Goal: Task Accomplishment & Management: Manage account settings

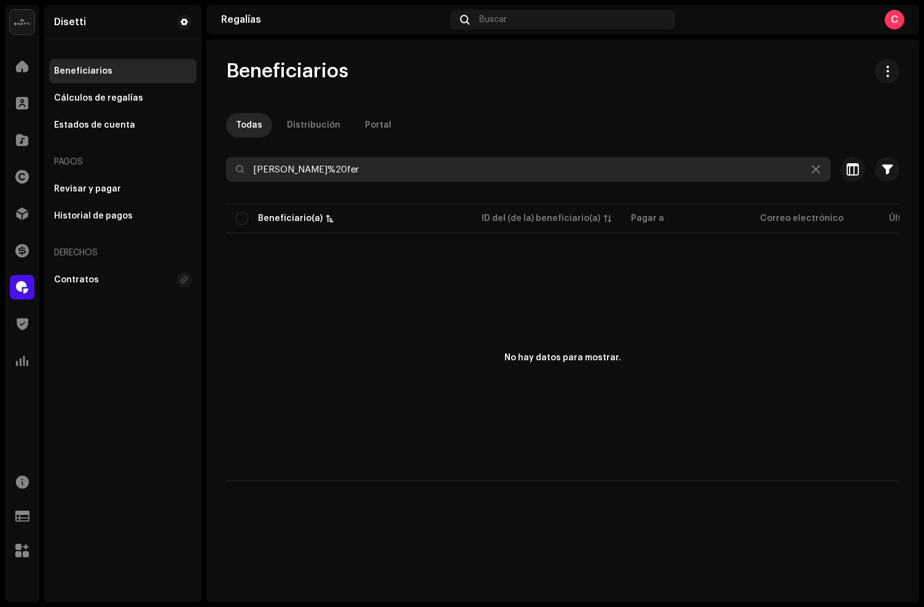
click at [340, 182] on div at bounding box center [562, 192] width 673 height 20
drag, startPoint x: 335, startPoint y: 180, endPoint x: 90, endPoint y: 115, distance: 253.5
click at [90, 115] on div "Disetti Inicio Clientes Catálogo Derechos Distribución Financiar Regalías Trust…" at bounding box center [462, 303] width 924 height 607
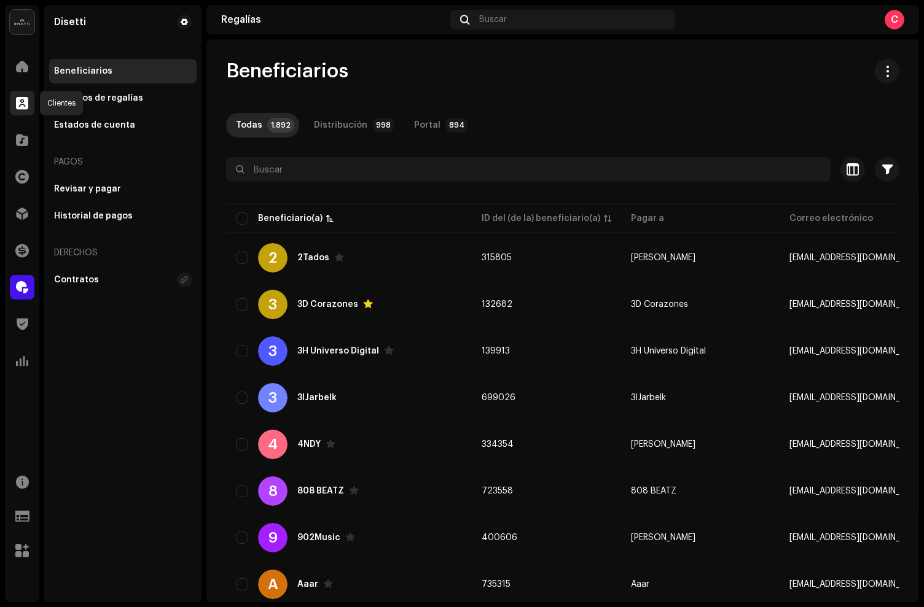
click at [18, 103] on span at bounding box center [22, 103] width 12 height 10
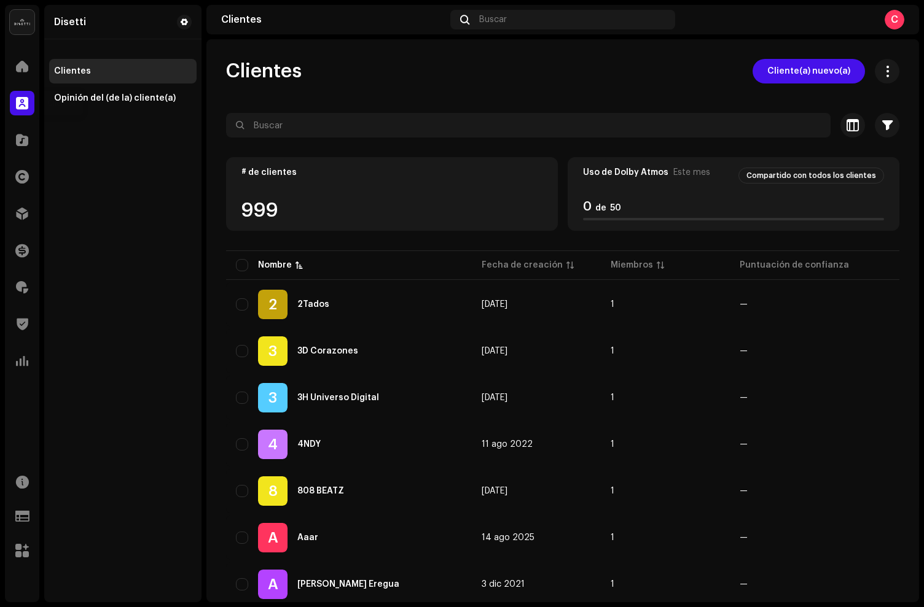
click at [29, 109] on div at bounding box center [22, 103] width 25 height 25
drag, startPoint x: 9, startPoint y: 147, endPoint x: 18, endPoint y: 143, distance: 9.6
click at [9, 147] on div "Catálogo" at bounding box center [22, 140] width 34 height 34
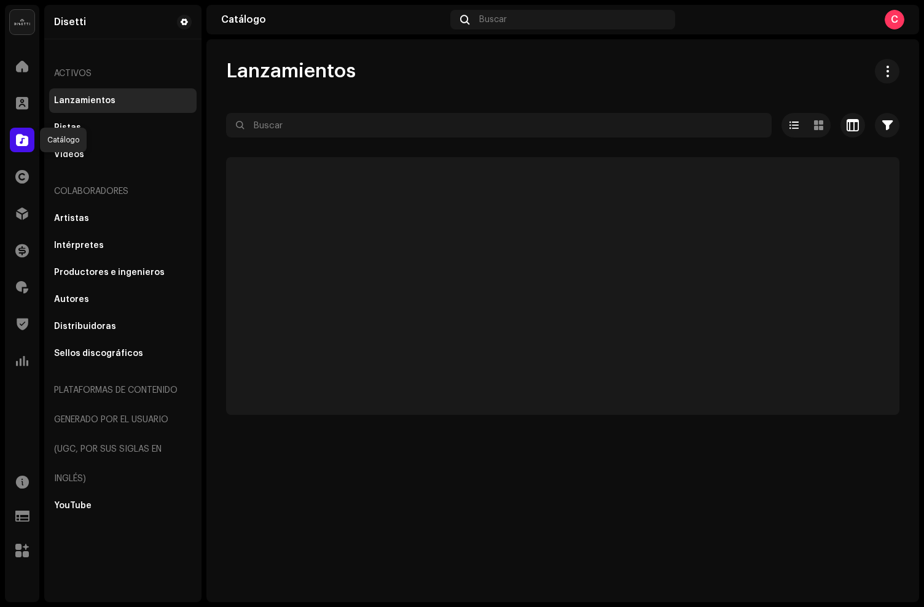
click at [20, 142] on span at bounding box center [22, 140] width 12 height 10
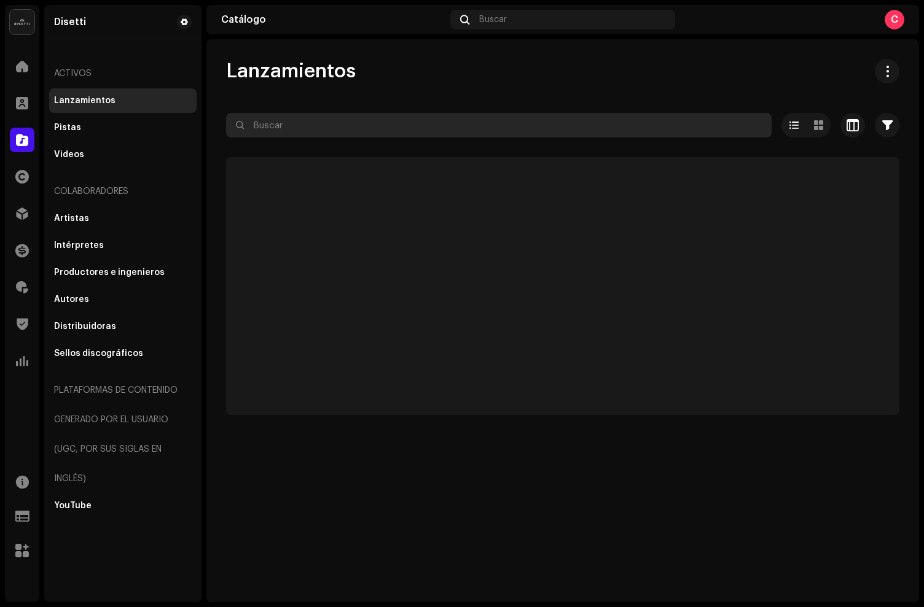
click at [302, 127] on input "text" at bounding box center [498, 125] width 545 height 25
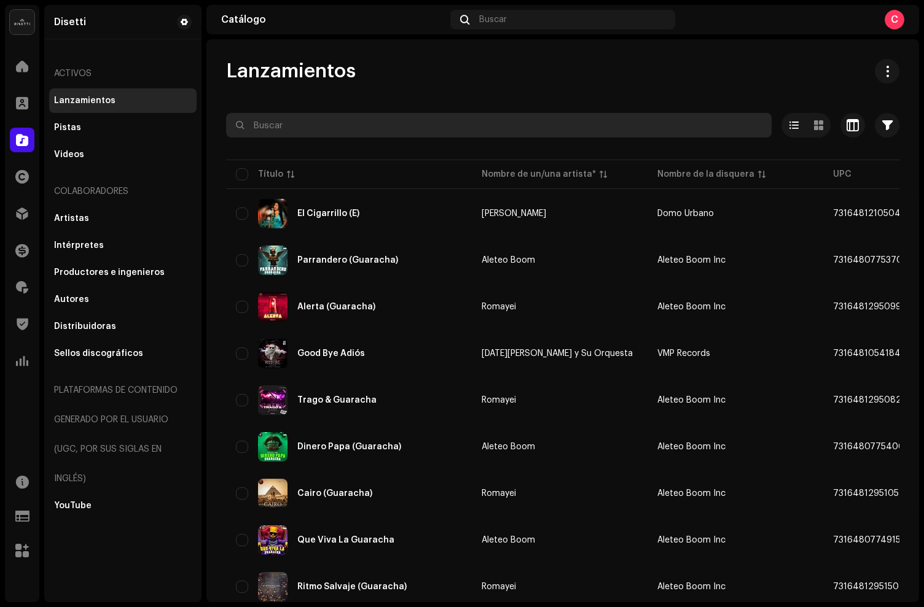
paste input "7316480497289"
type input "7316480497289"
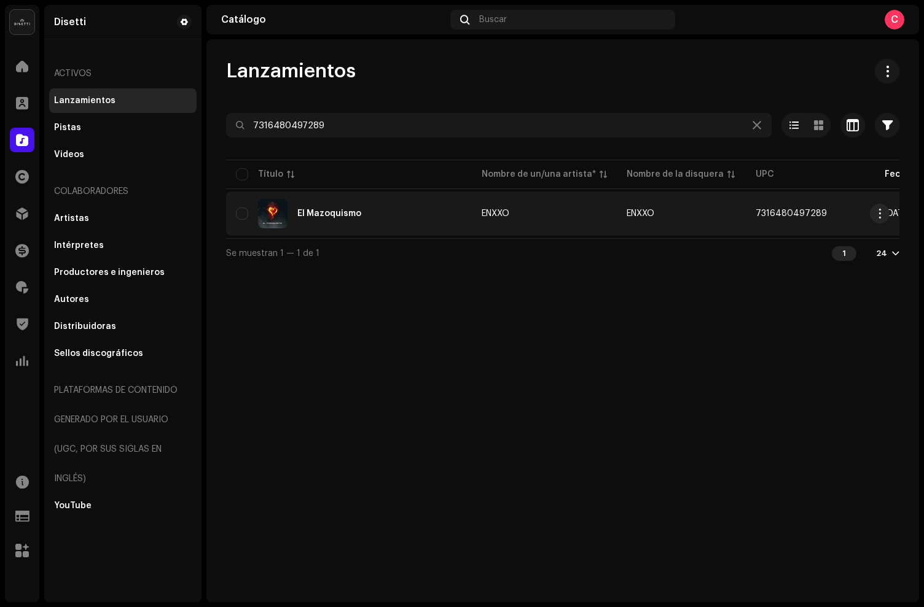
click at [387, 217] on div "El Mazoquismo" at bounding box center [349, 213] width 226 height 29
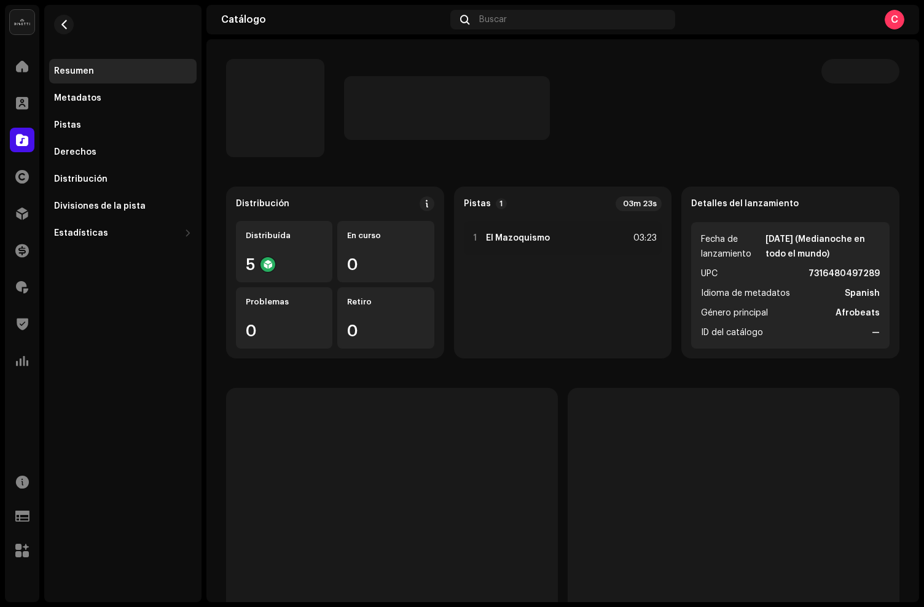
click at [831, 131] on div at bounding box center [860, 108] width 78 height 98
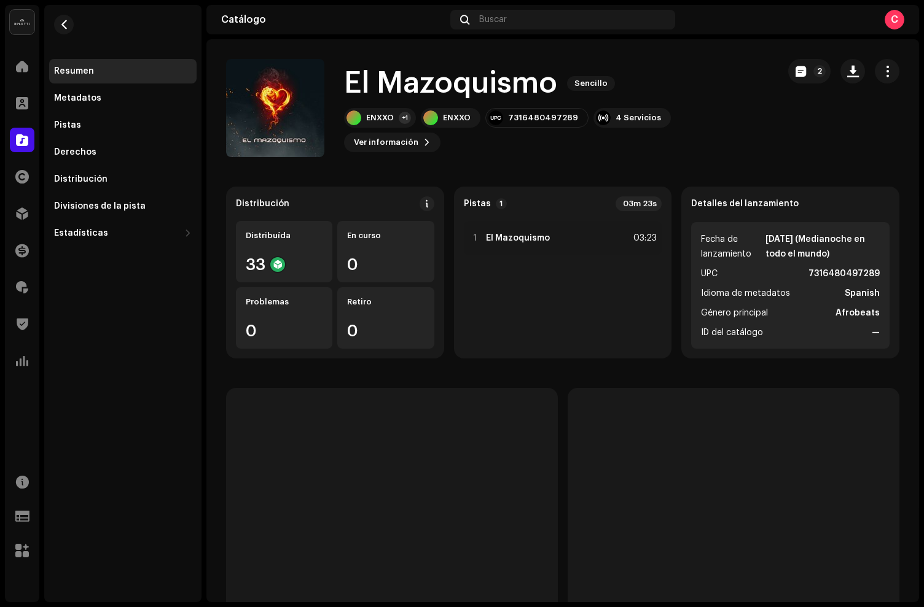
click at [859, 82] on div "2" at bounding box center [843, 71] width 111 height 25
click at [881, 72] on span "button" at bounding box center [887, 71] width 12 height 10
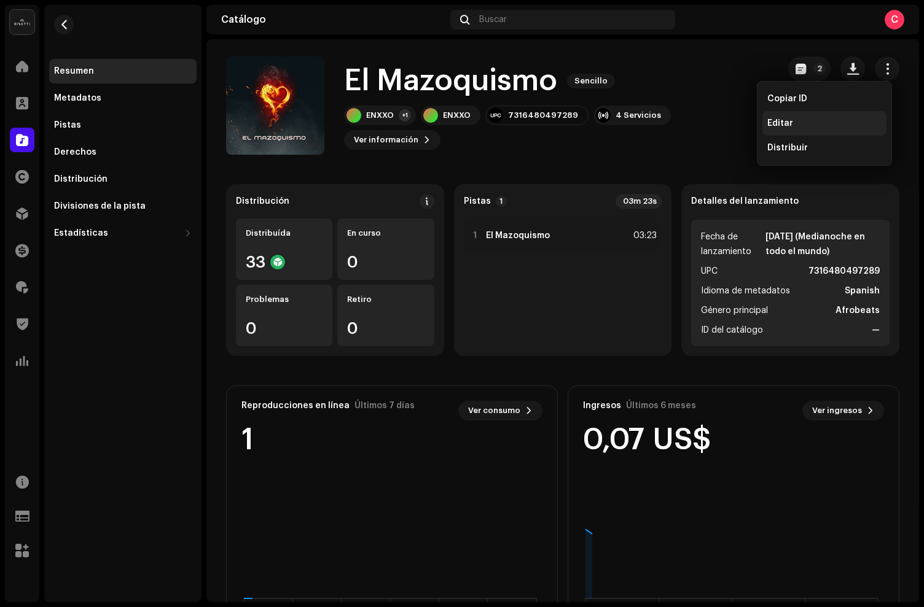
click at [769, 127] on span "Editar" at bounding box center [780, 124] width 26 height 10
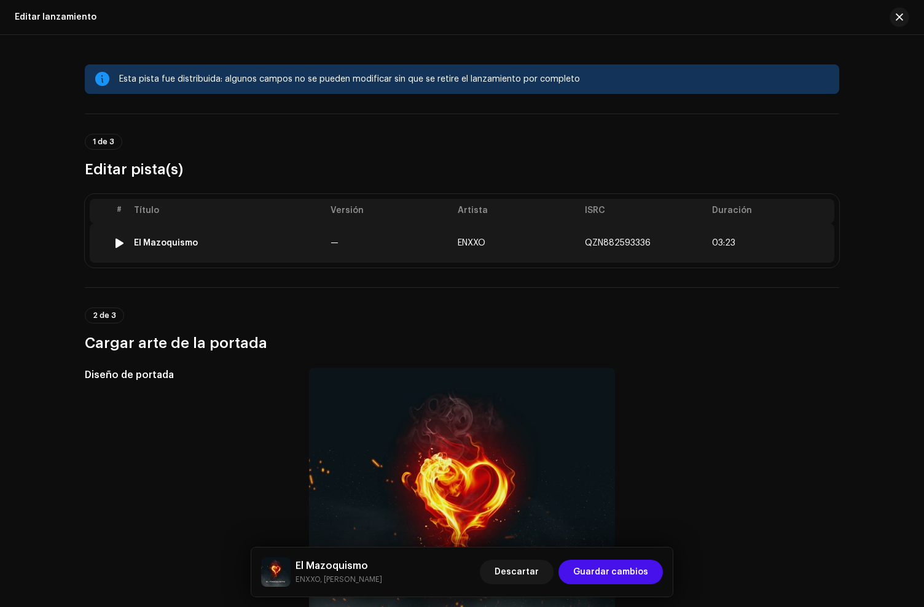
click at [229, 259] on td "El Mazoquismo" at bounding box center [227, 243] width 197 height 39
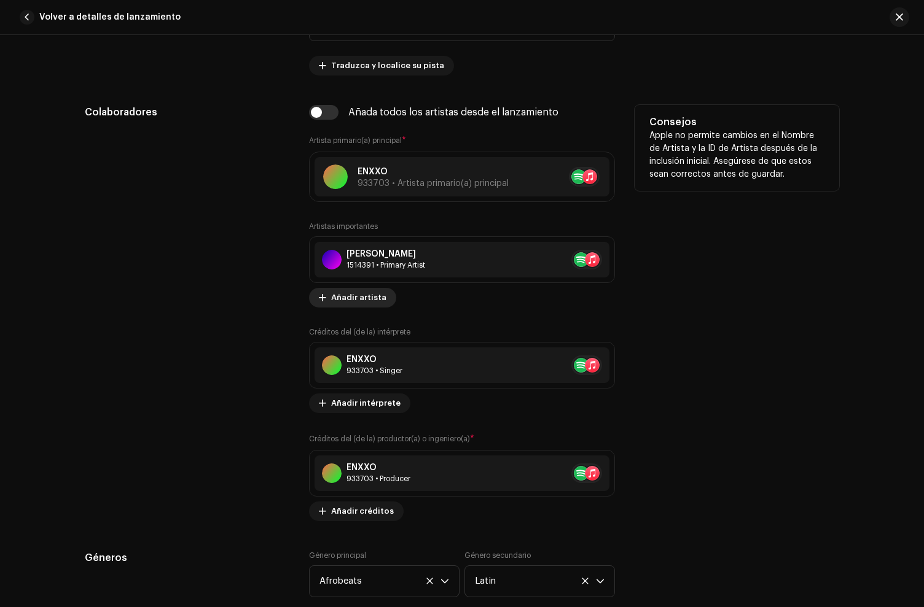
scroll to position [765, 0]
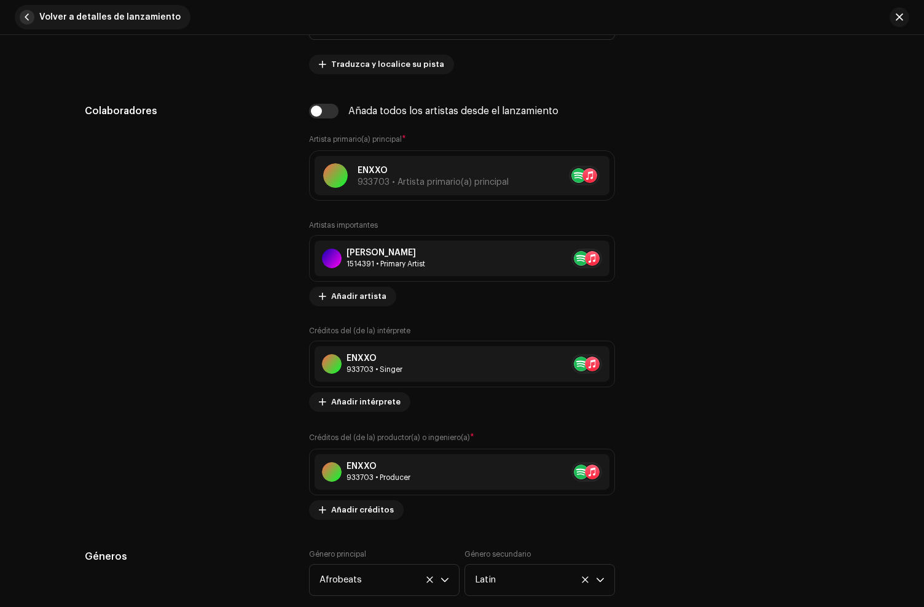
click at [28, 18] on span "button" at bounding box center [27, 17] width 15 height 15
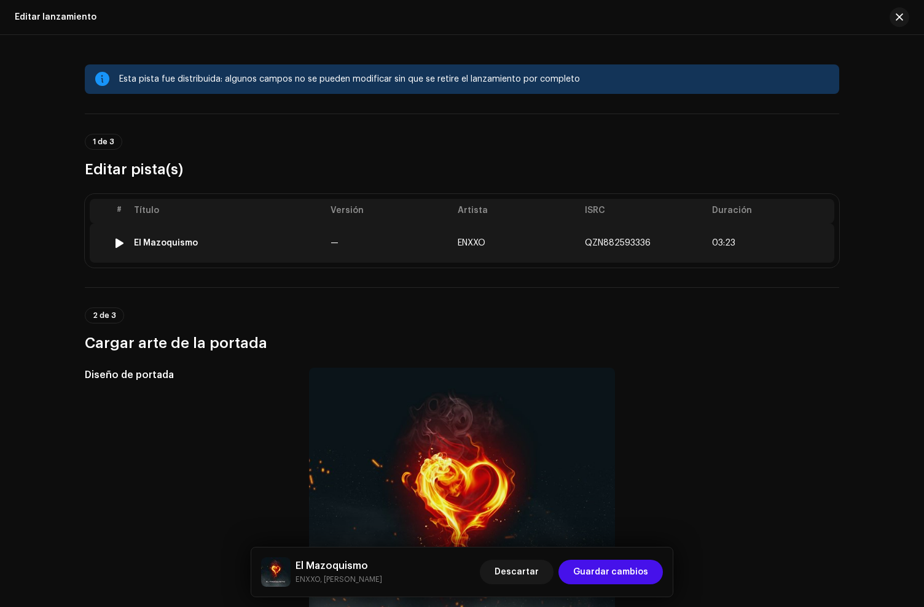
click at [191, 243] on div "El Mazoquismo" at bounding box center [166, 243] width 64 height 10
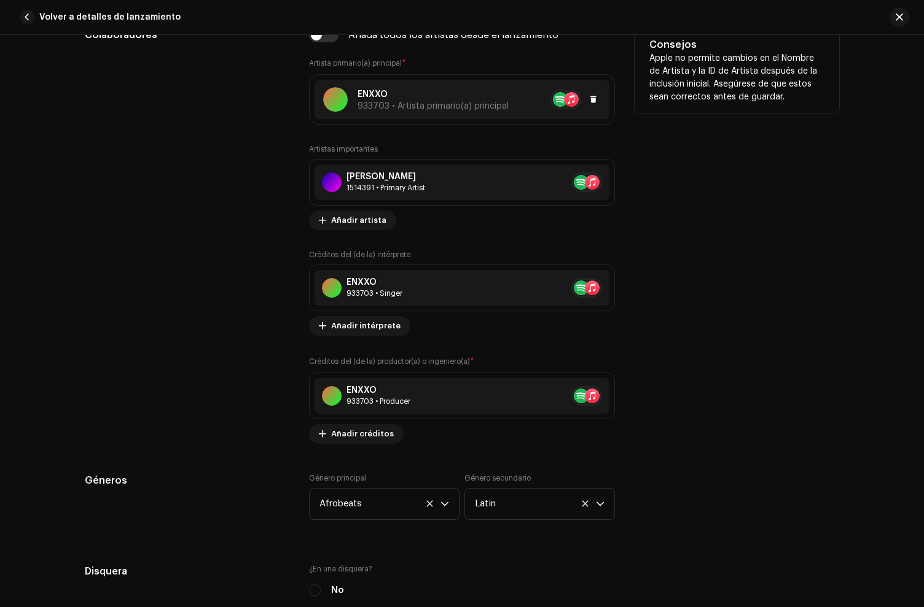
scroll to position [838, 0]
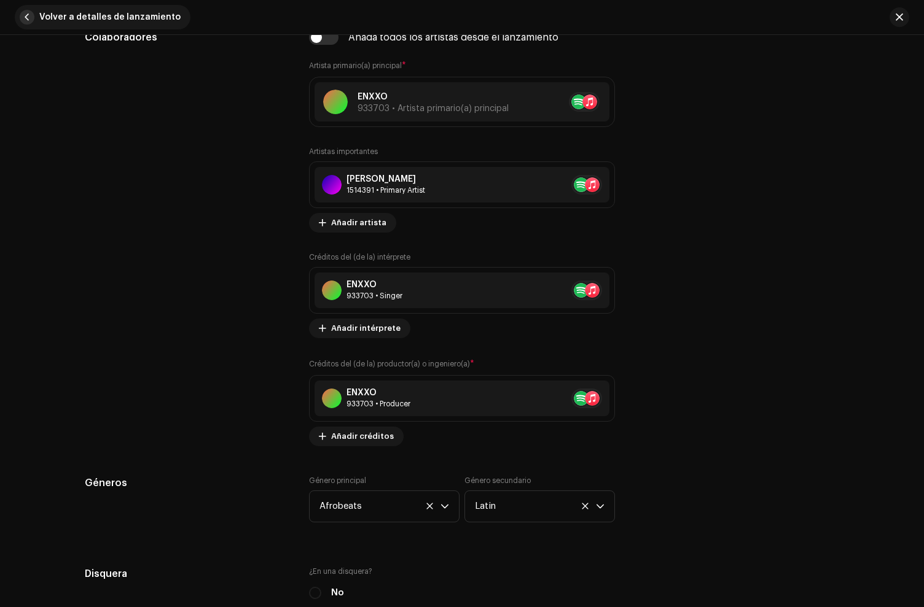
click at [20, 17] on span "button" at bounding box center [27, 17] width 15 height 15
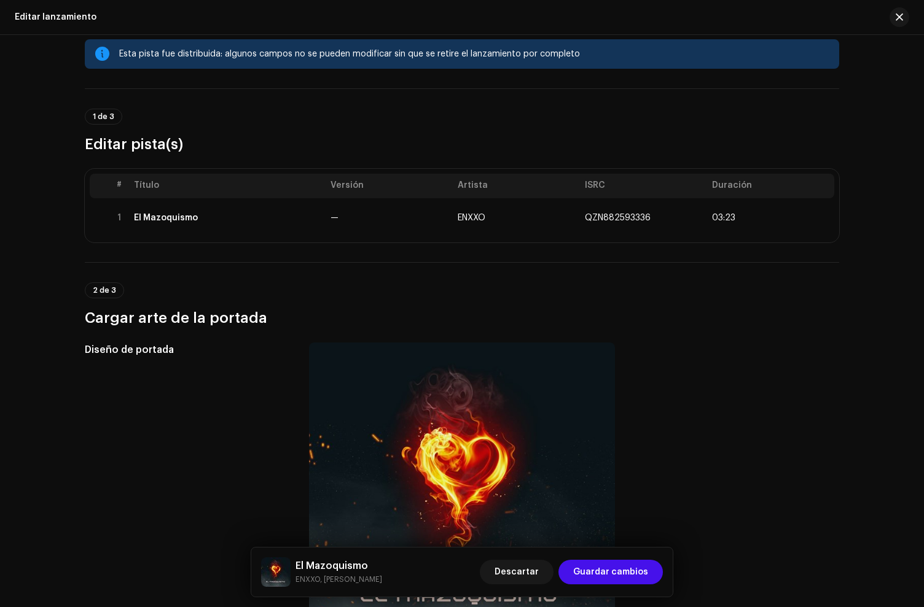
scroll to position [0, 0]
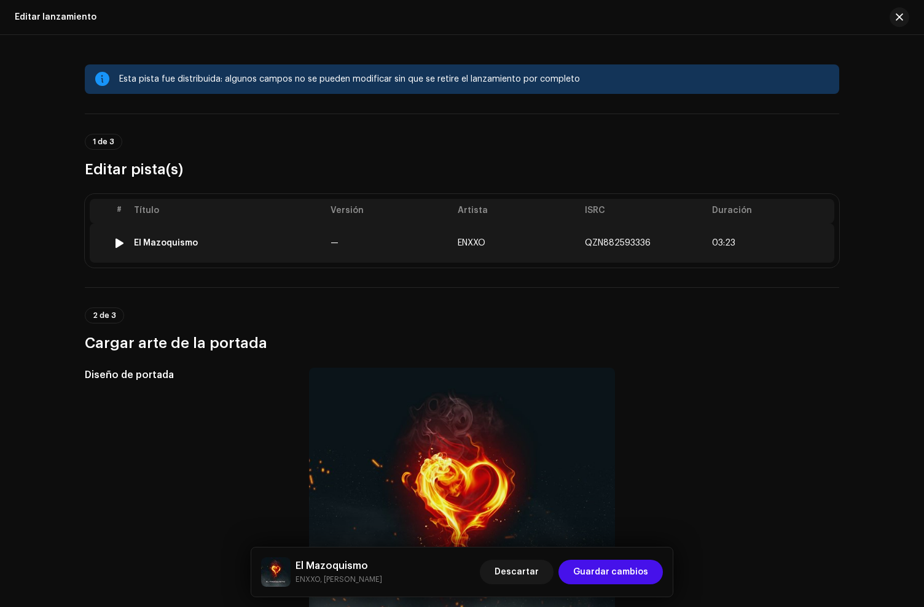
click at [169, 256] on td "El Mazoquismo" at bounding box center [227, 243] width 197 height 39
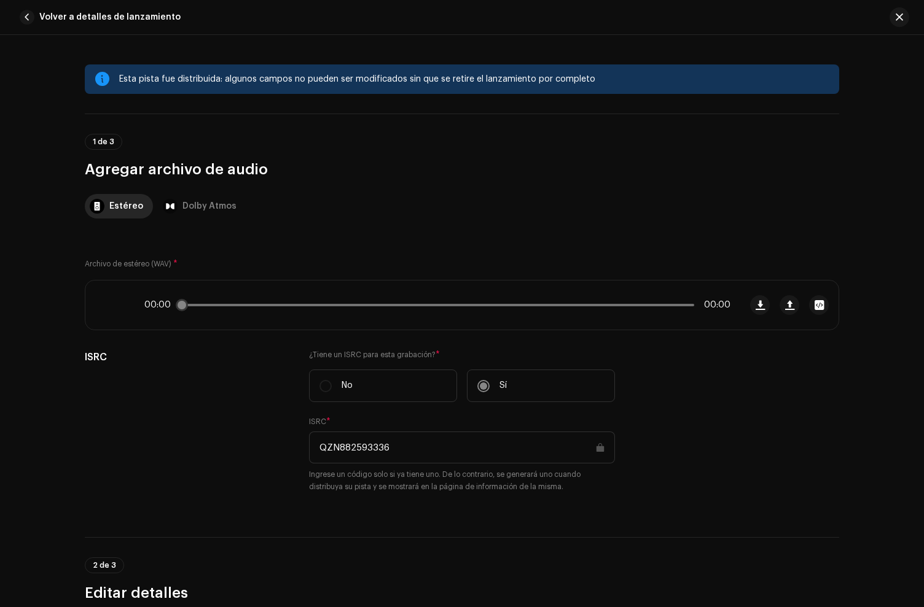
click at [109, 307] on icon at bounding box center [110, 305] width 25 height 25
click at [107, 307] on span at bounding box center [109, 305] width 10 height 10
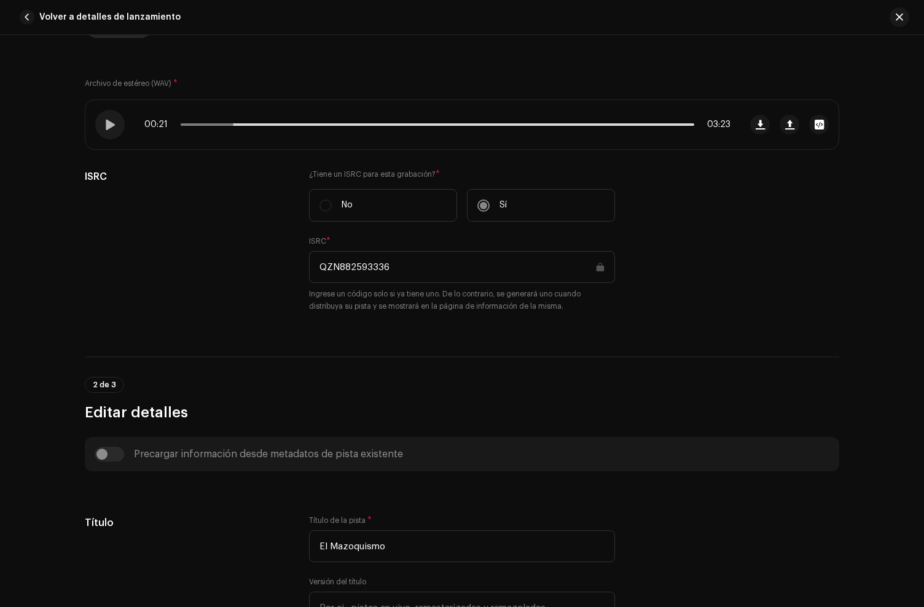
scroll to position [170, 0]
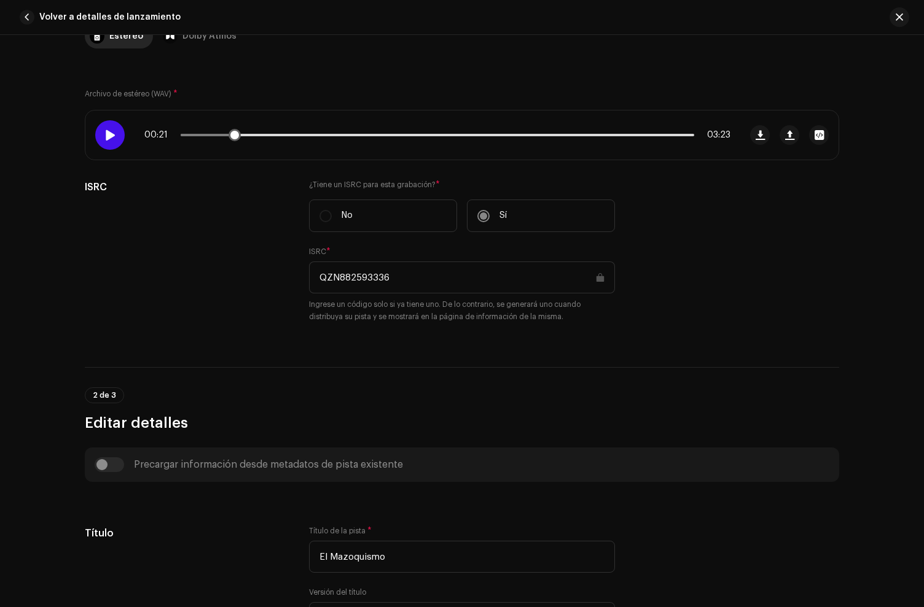
click at [108, 138] on span at bounding box center [109, 135] width 10 height 10
click at [106, 134] on span at bounding box center [109, 135] width 10 height 10
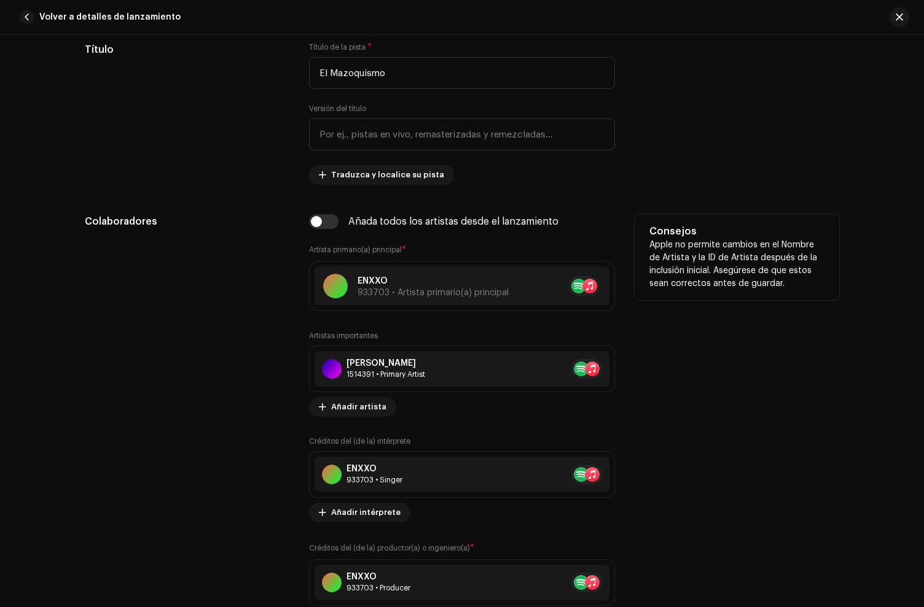
scroll to position [655, 0]
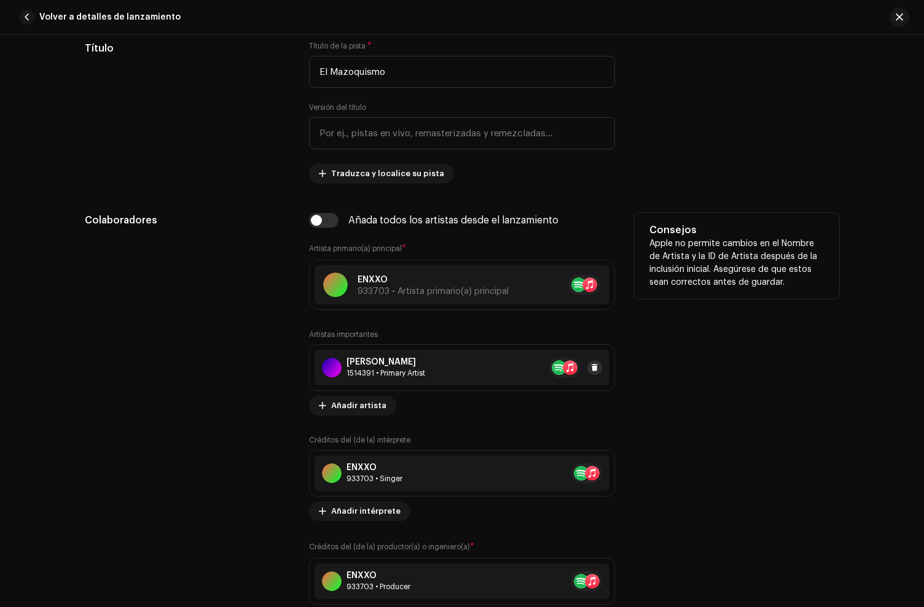
click at [587, 371] on button at bounding box center [594, 367] width 15 height 15
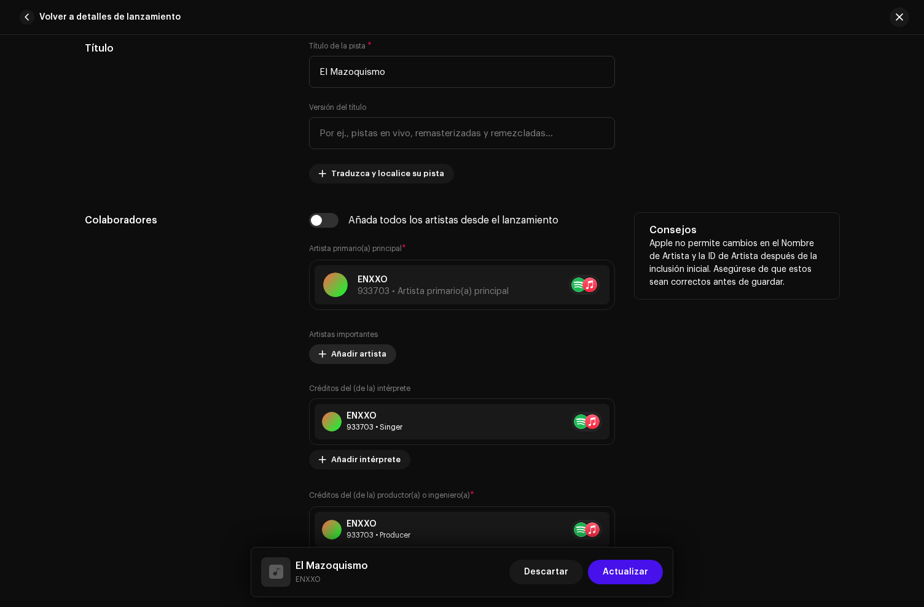
click at [362, 360] on span "Añadir artista" at bounding box center [358, 354] width 55 height 25
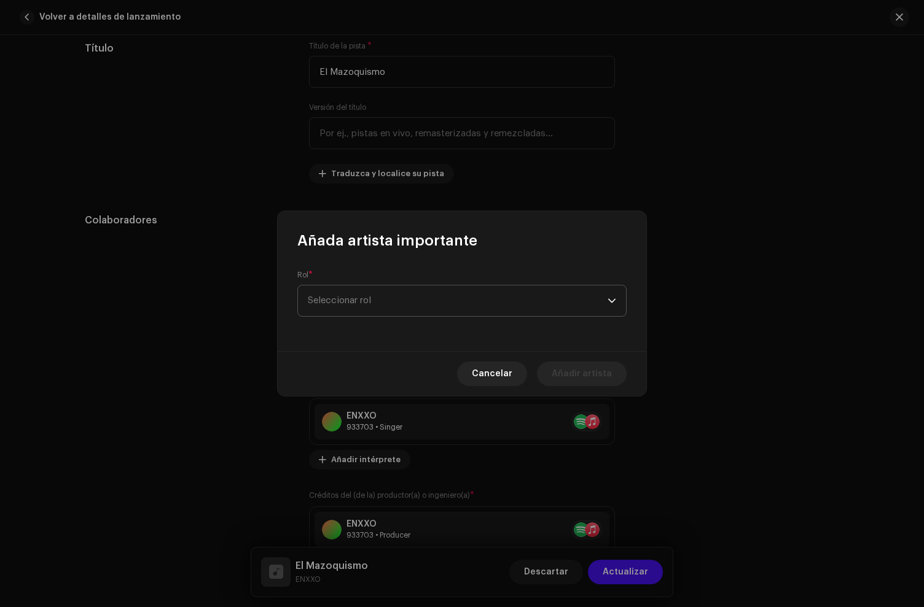
click at [365, 309] on span "Seleccionar rol" at bounding box center [458, 301] width 300 height 31
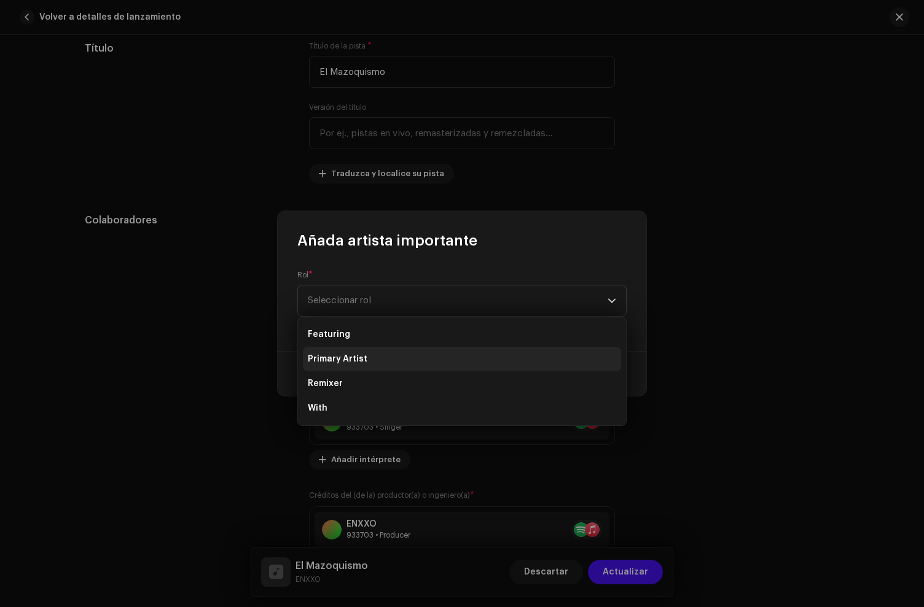
click at [368, 353] on li "Primary Artist" at bounding box center [462, 359] width 318 height 25
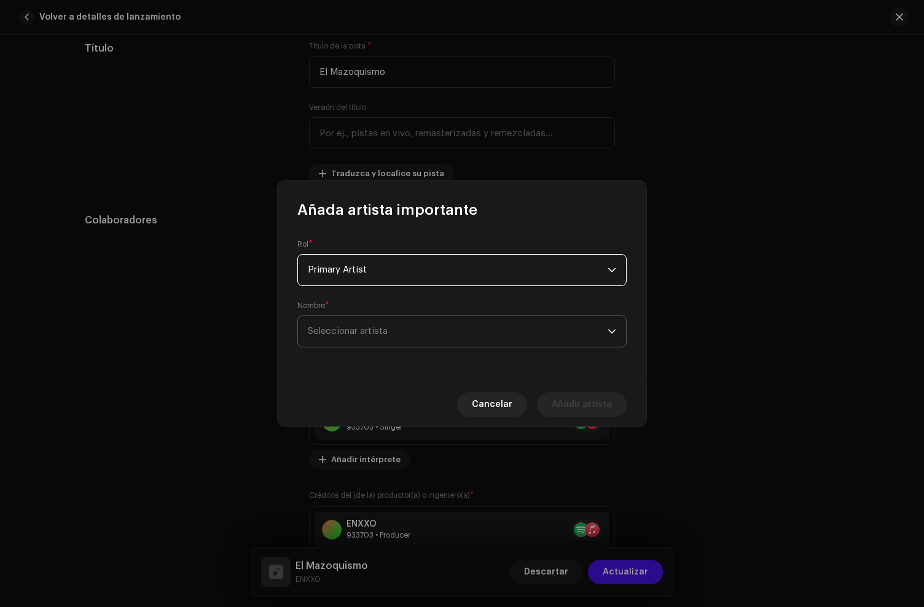
click at [364, 325] on span "Seleccionar artista" at bounding box center [458, 331] width 300 height 31
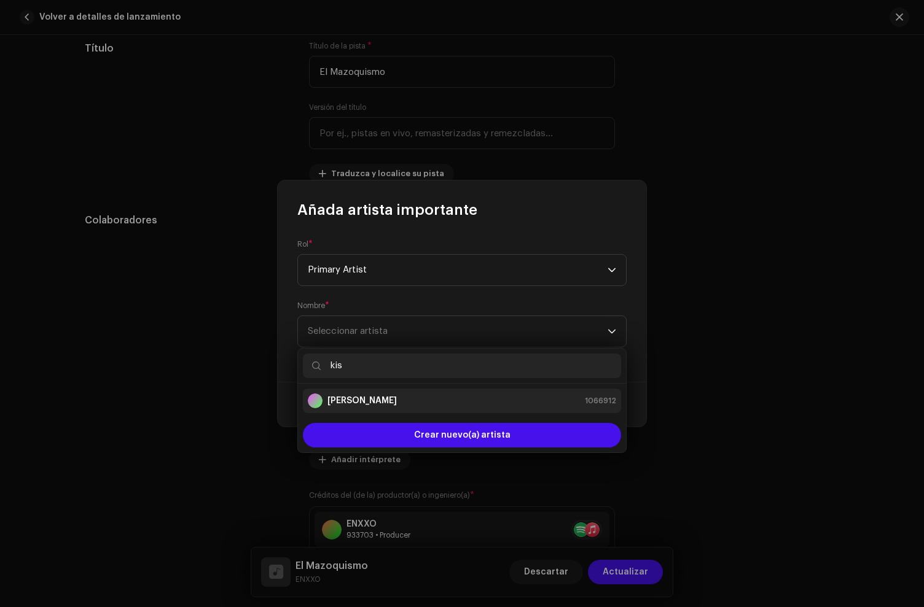
type input "kis"
click at [384, 398] on div "[PERSON_NAME] 1066912" at bounding box center [462, 401] width 308 height 15
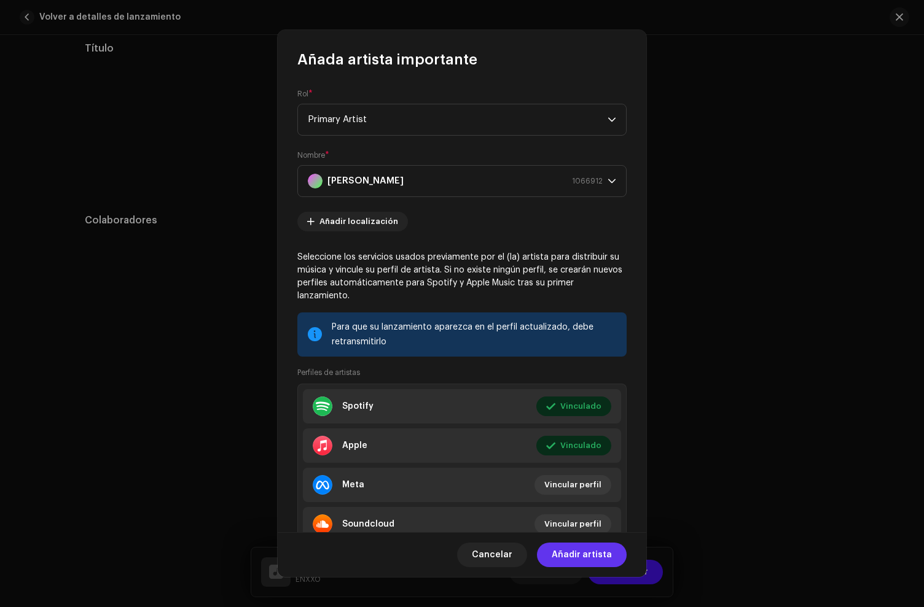
click at [589, 557] on span "Añadir artista" at bounding box center [581, 555] width 60 height 25
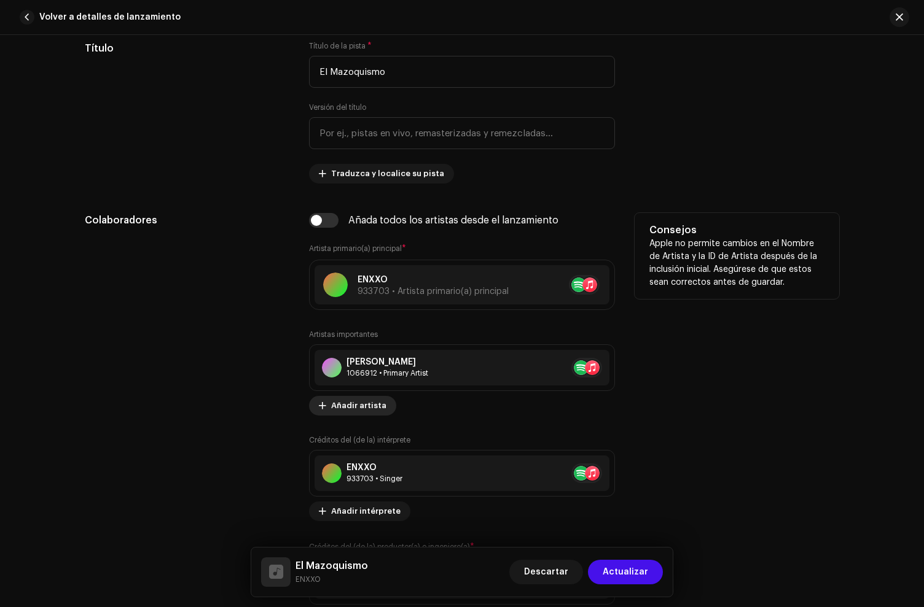
click at [354, 409] on span "Añadir artista" at bounding box center [358, 406] width 55 height 25
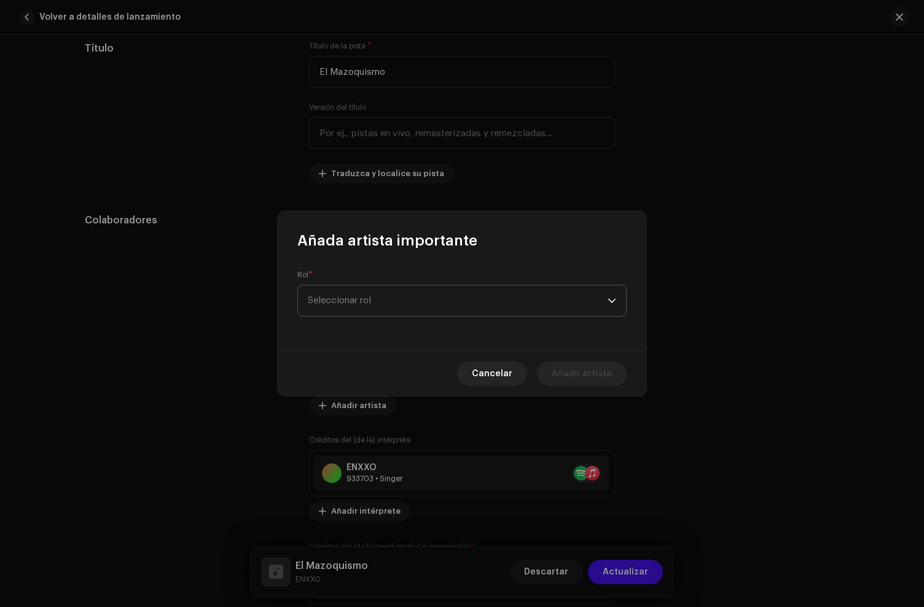
click at [365, 312] on span "Seleccionar rol" at bounding box center [458, 301] width 300 height 31
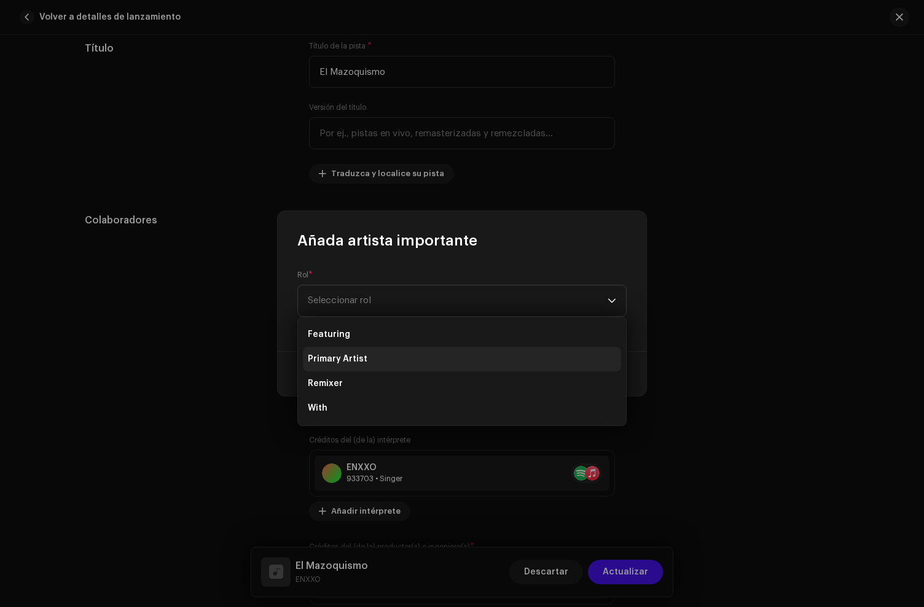
click at [356, 351] on li "Primary Artist" at bounding box center [462, 359] width 318 height 25
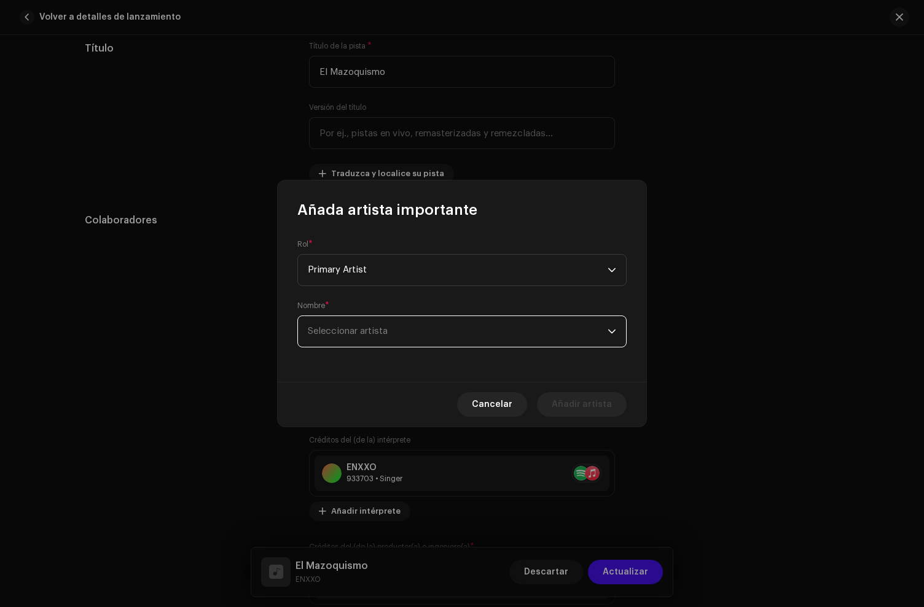
click at [351, 324] on span "Seleccionar artista" at bounding box center [458, 331] width 300 height 31
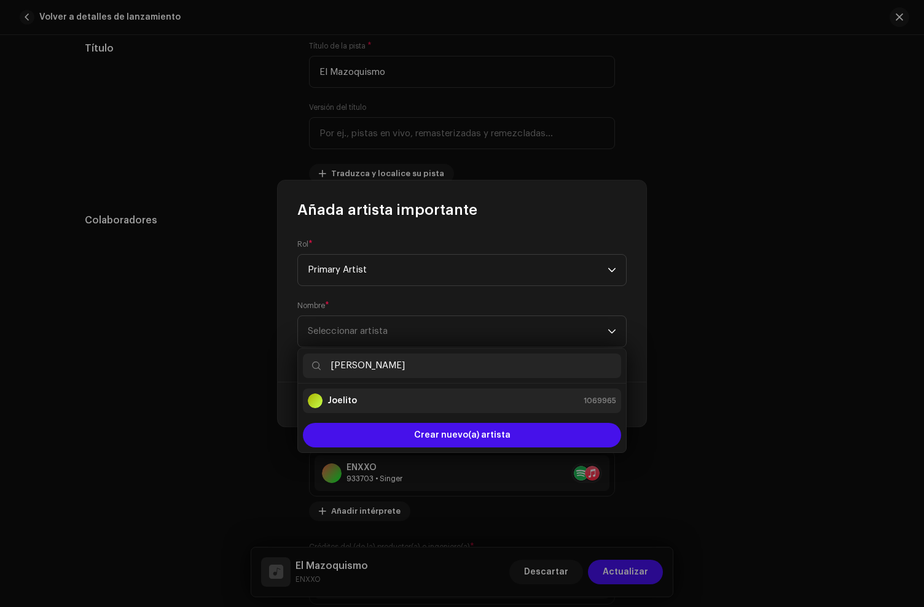
type input "[PERSON_NAME]"
click at [351, 404] on strong "Joelito" at bounding box center [341, 401] width 29 height 12
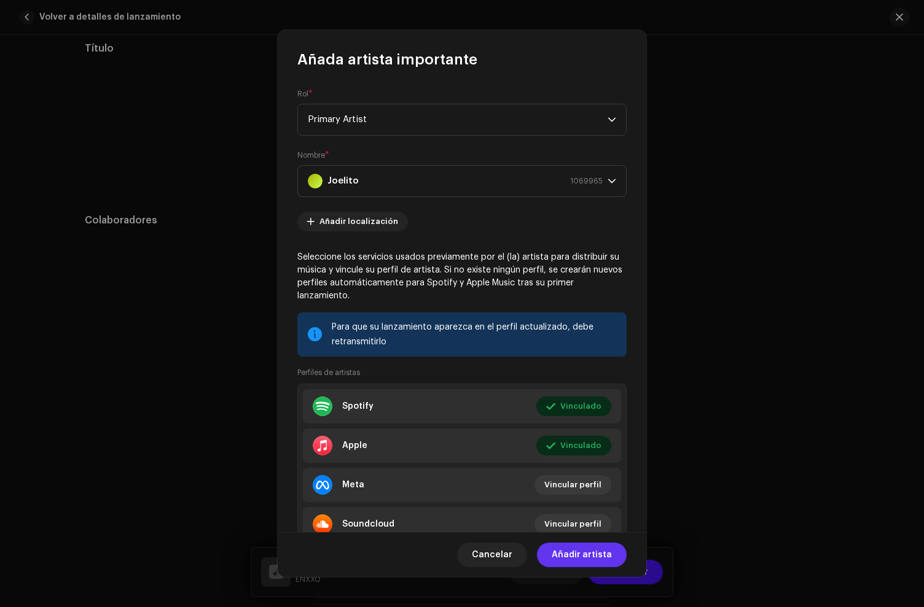
click at [583, 555] on span "Añadir artista" at bounding box center [581, 555] width 60 height 25
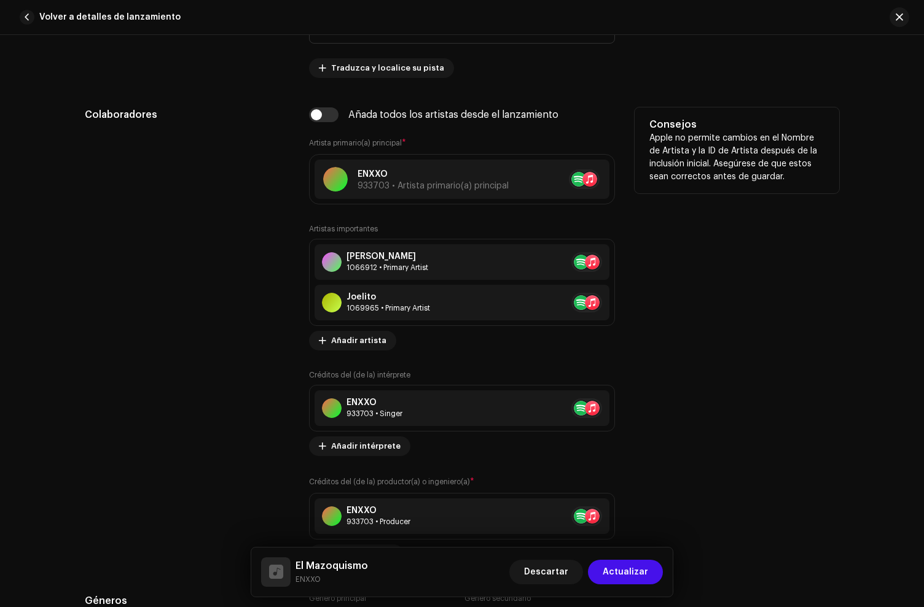
scroll to position [761, 0]
click at [609, 403] on button at bounding box center [616, 407] width 15 height 15
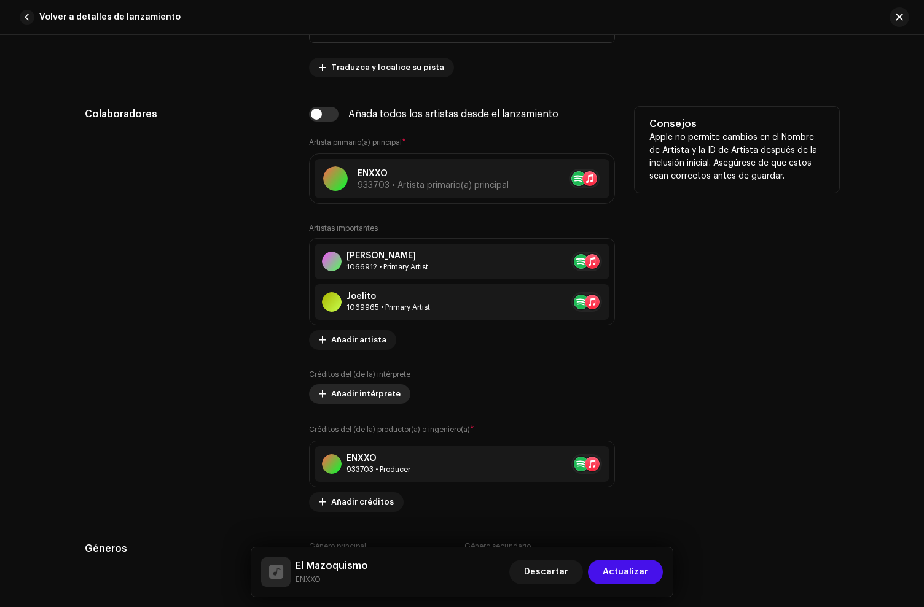
click at [359, 399] on span "Añadir intérprete" at bounding box center [365, 394] width 69 height 25
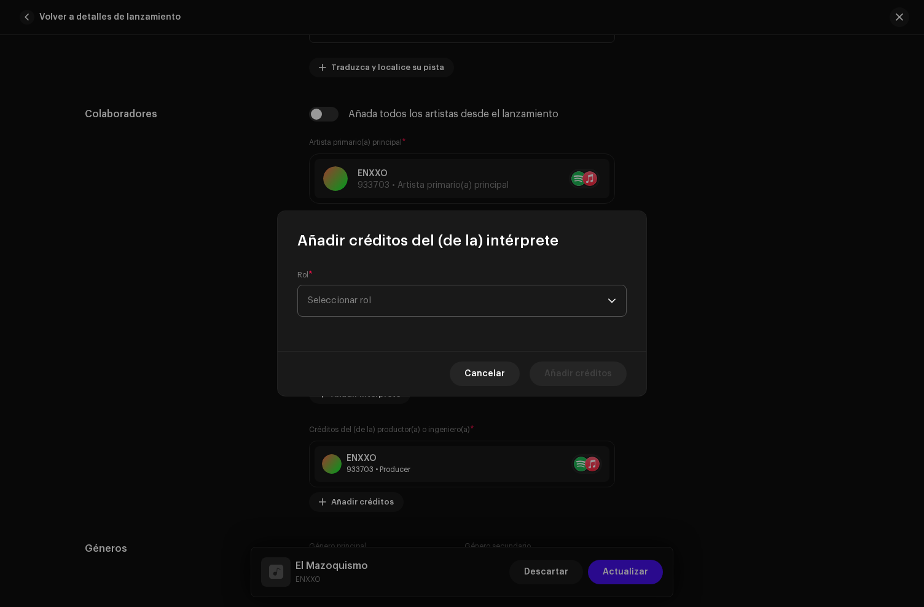
click at [354, 310] on span "Seleccionar rol" at bounding box center [458, 301] width 300 height 31
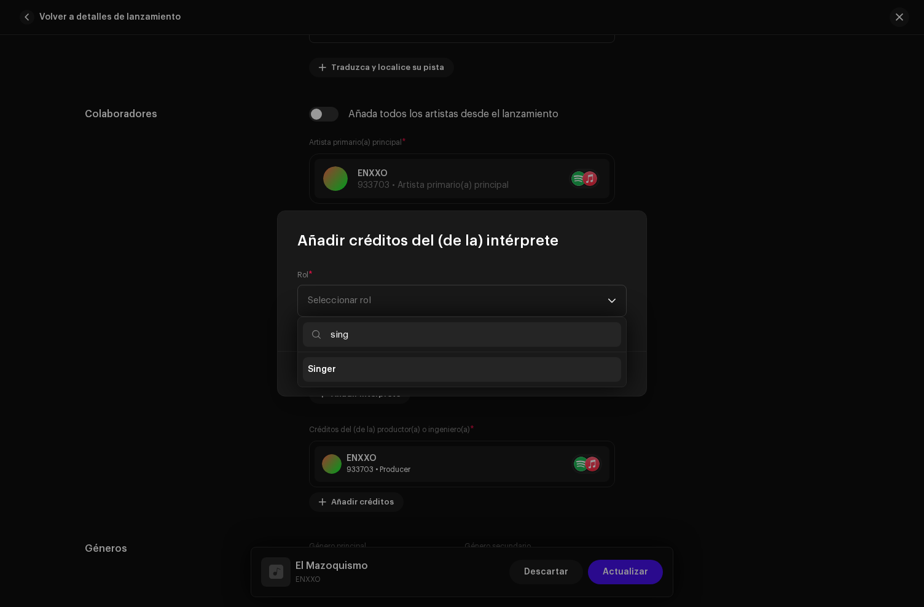
type input "sing"
click at [341, 370] on li "Singer" at bounding box center [462, 369] width 318 height 25
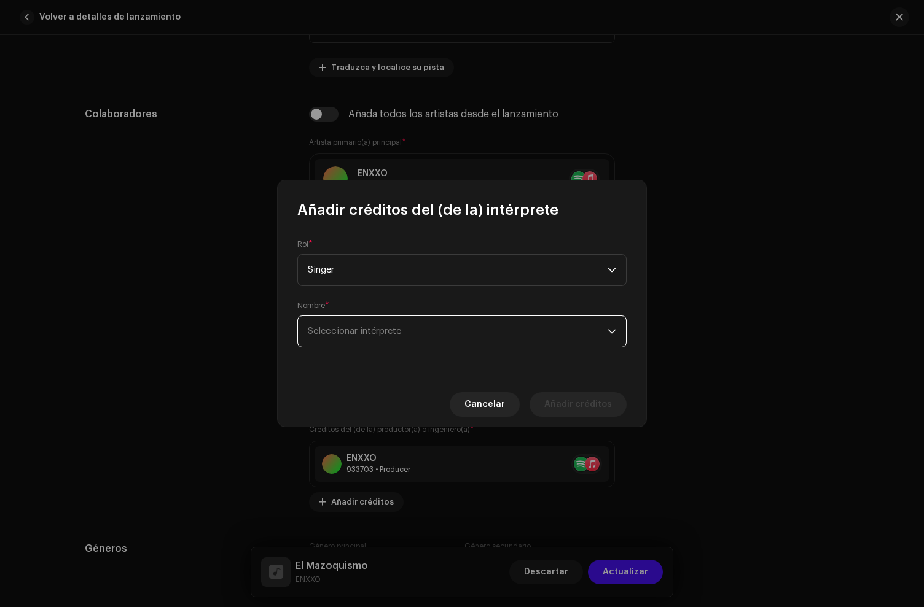
click at [348, 342] on span "Seleccionar intérprete" at bounding box center [458, 331] width 300 height 31
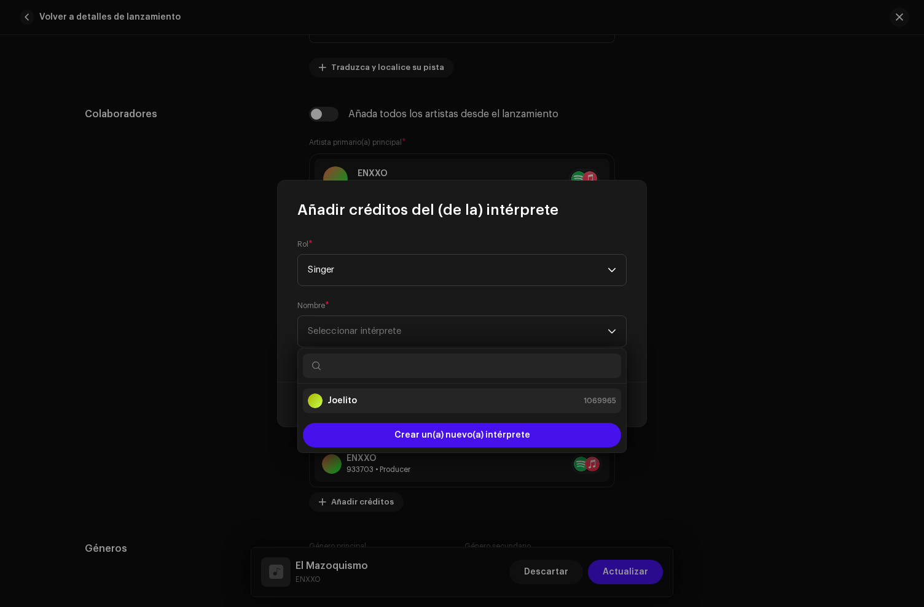
click at [348, 394] on div "Joelito" at bounding box center [332, 401] width 49 height 15
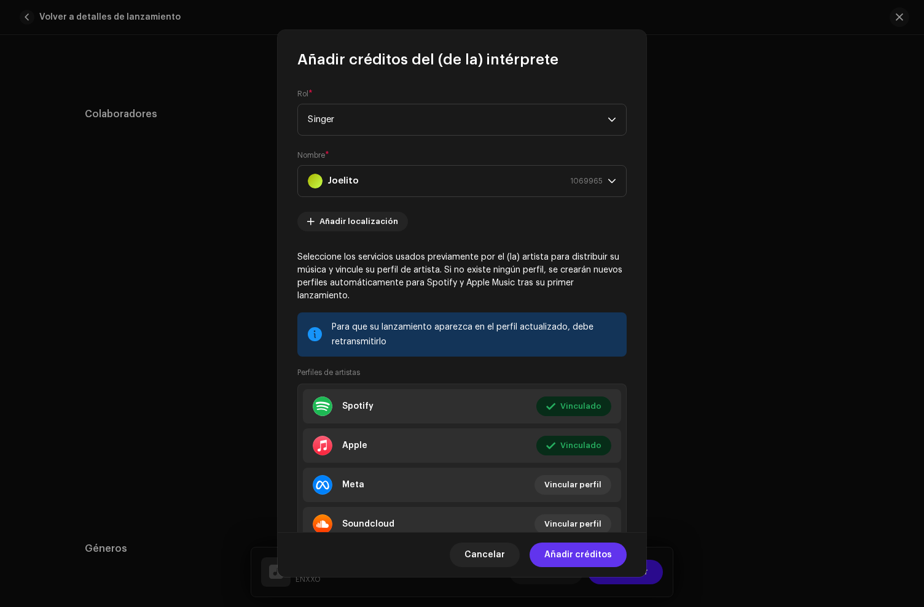
click at [597, 555] on span "Añadir créditos" at bounding box center [578, 555] width 68 height 25
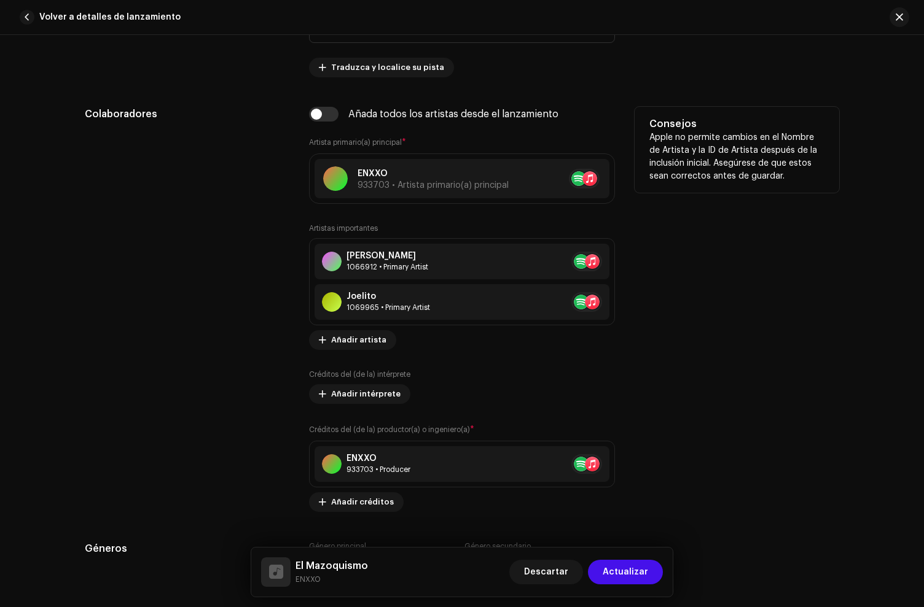
scroll to position [762, 0]
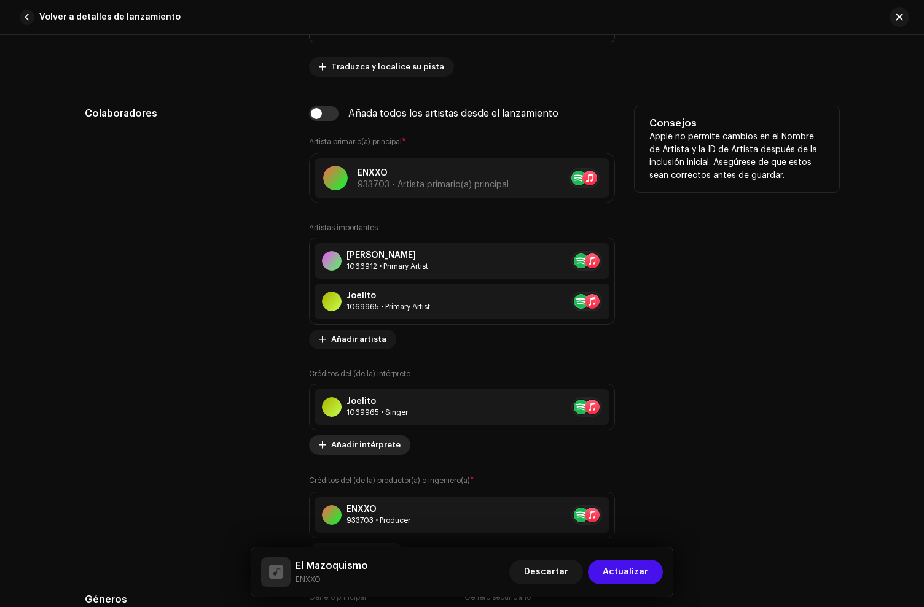
click at [367, 446] on span "Añadir intérprete" at bounding box center [365, 445] width 69 height 25
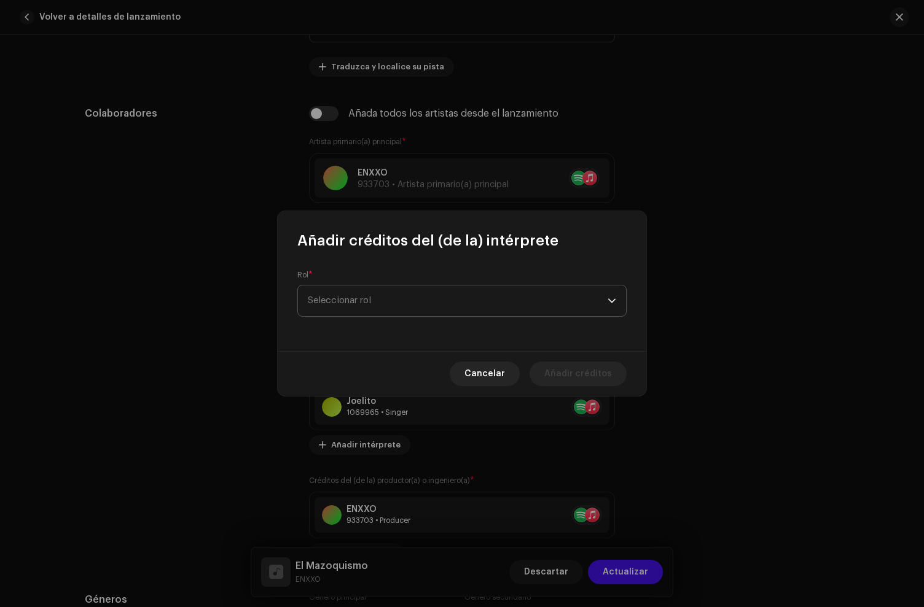
click at [345, 303] on span "Seleccionar rol" at bounding box center [458, 301] width 300 height 31
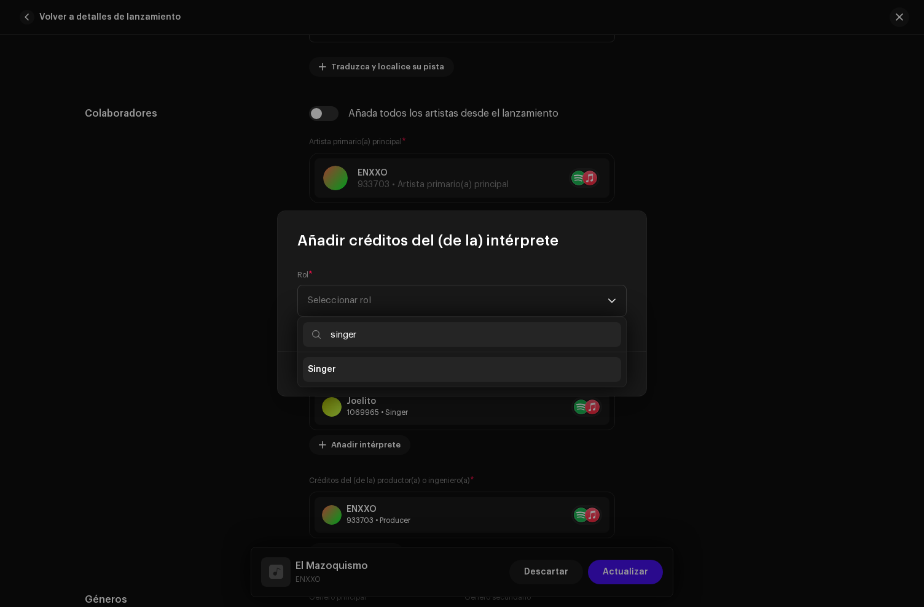
type input "singer"
click at [347, 368] on li "Singer" at bounding box center [462, 369] width 318 height 25
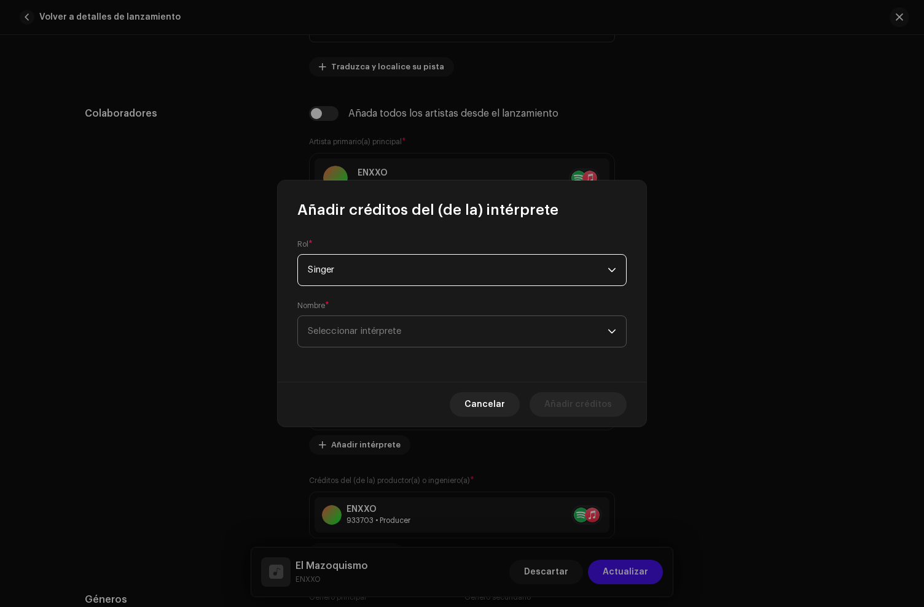
click at [366, 335] on span "Seleccionar intérprete" at bounding box center [354, 331] width 93 height 9
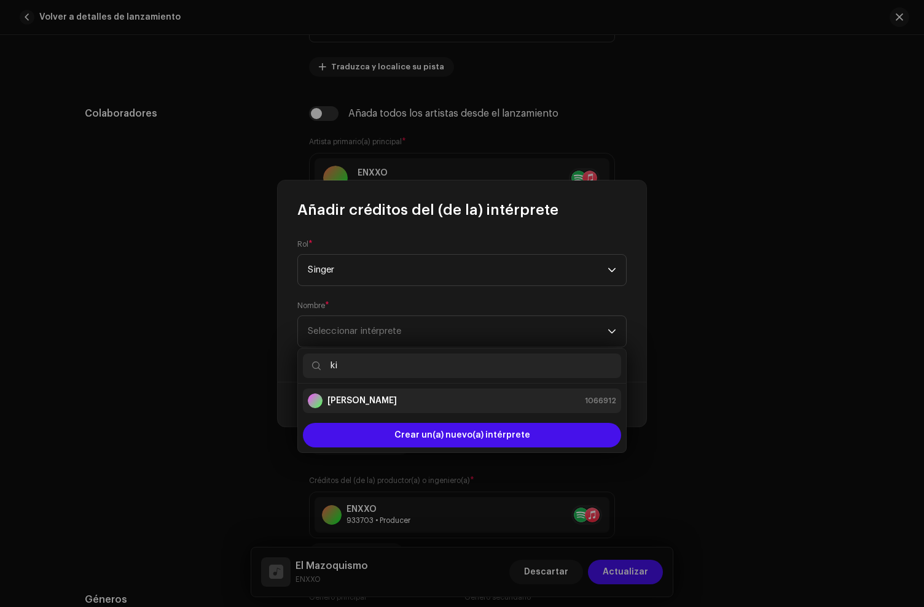
type input "ki"
click at [372, 396] on div "[PERSON_NAME] 1066912" at bounding box center [462, 401] width 308 height 15
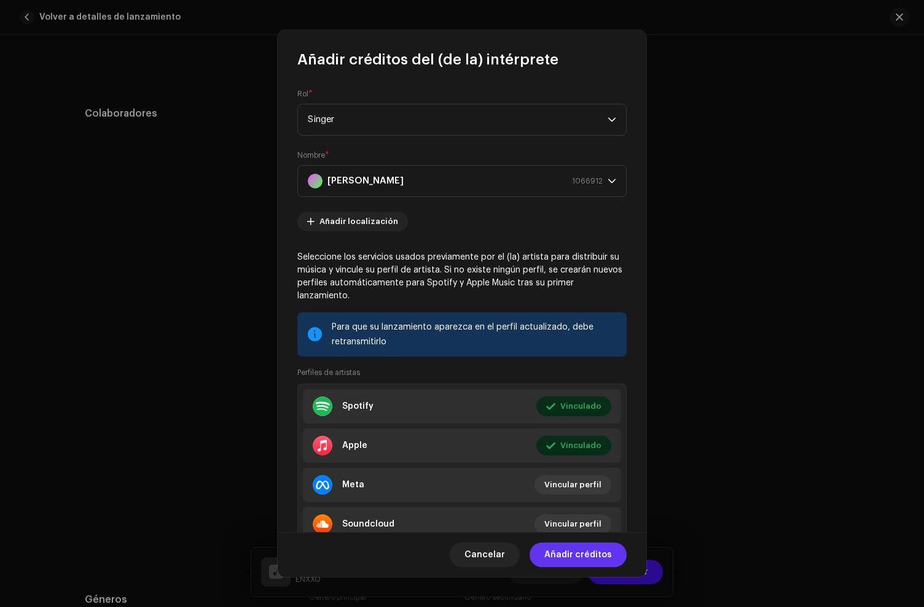
click at [578, 556] on span "Añadir créditos" at bounding box center [578, 555] width 68 height 25
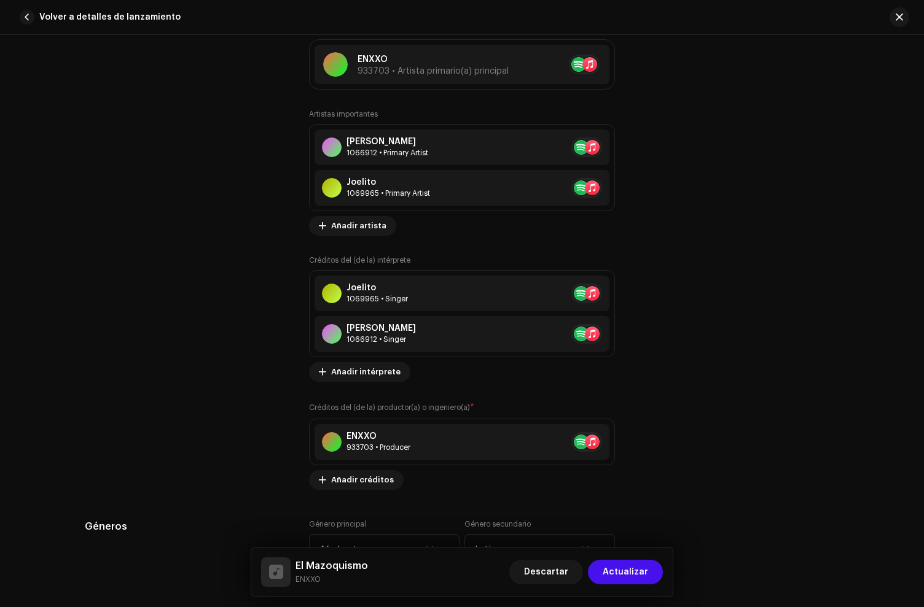
scroll to position [924, 0]
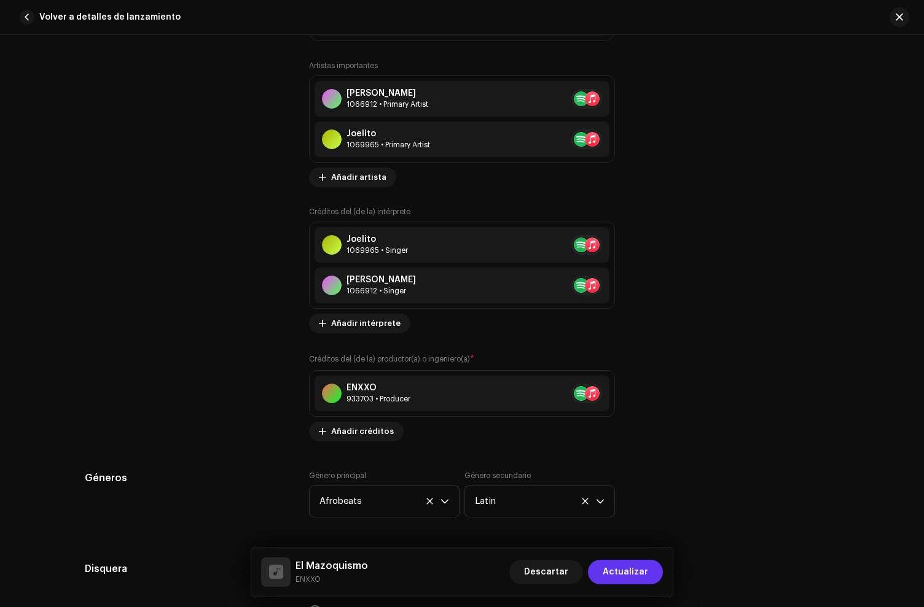
click at [613, 577] on span "Actualizar" at bounding box center [624, 572] width 45 height 25
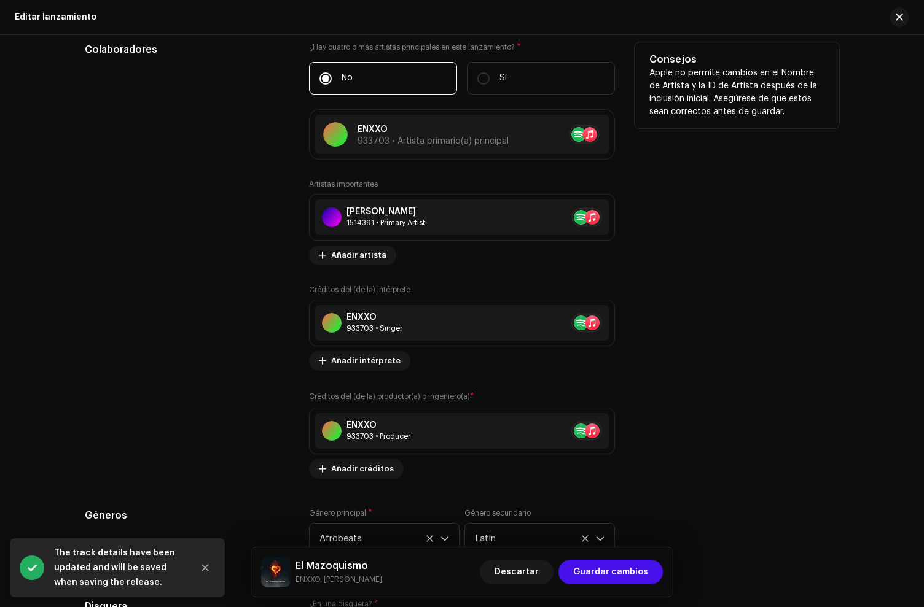
scroll to position [1151, 0]
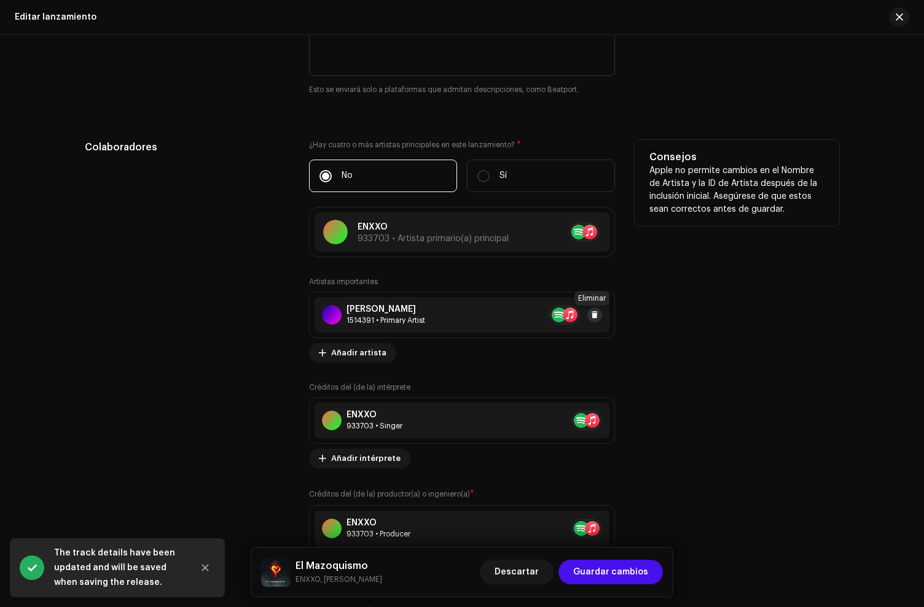
click at [598, 317] on button at bounding box center [594, 315] width 15 height 15
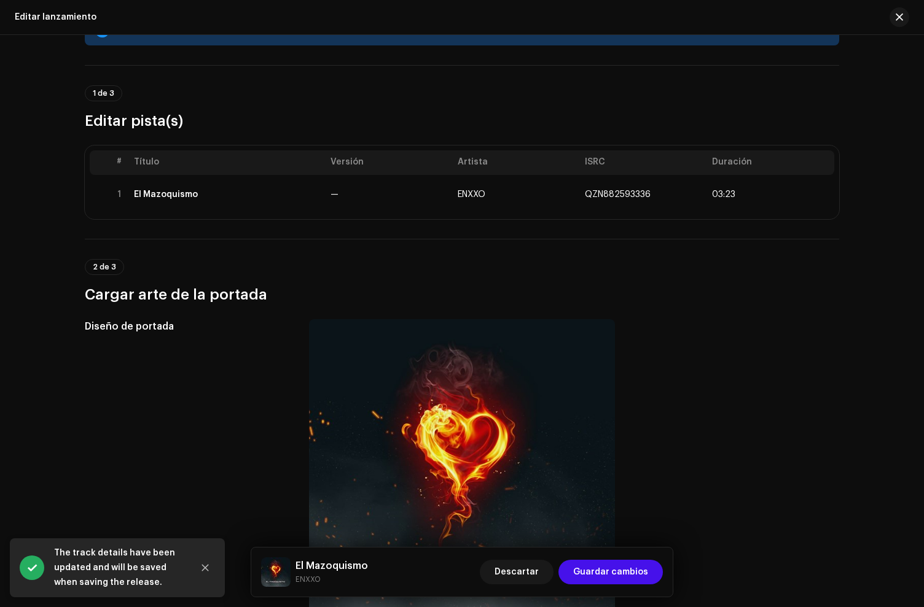
scroll to position [0, 0]
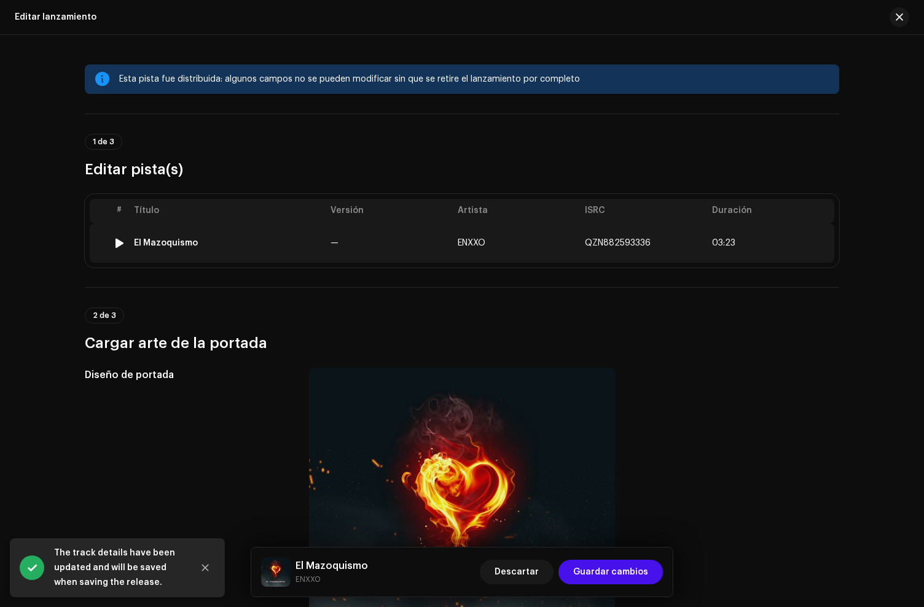
click at [206, 247] on div "El Mazoquismo" at bounding box center [227, 243] width 187 height 10
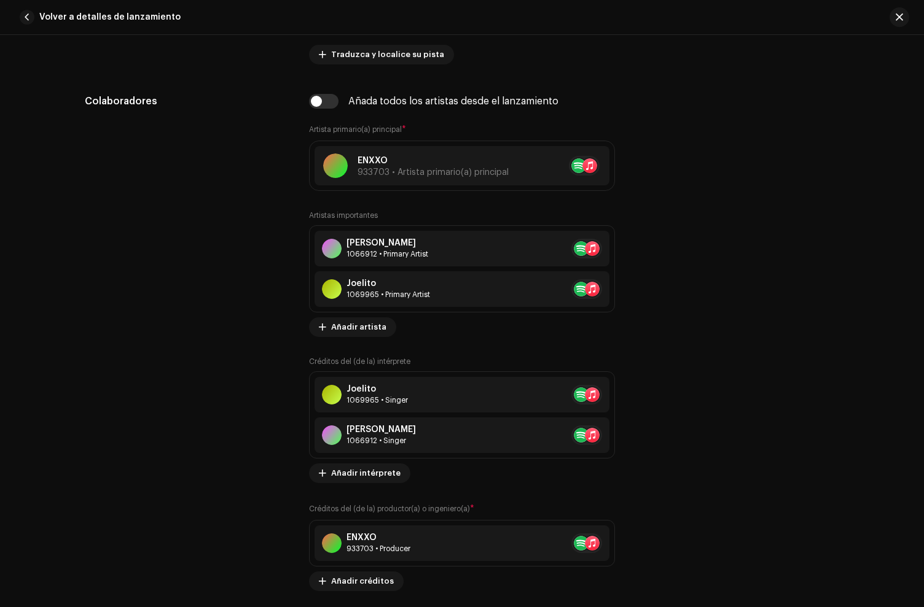
scroll to position [777, 0]
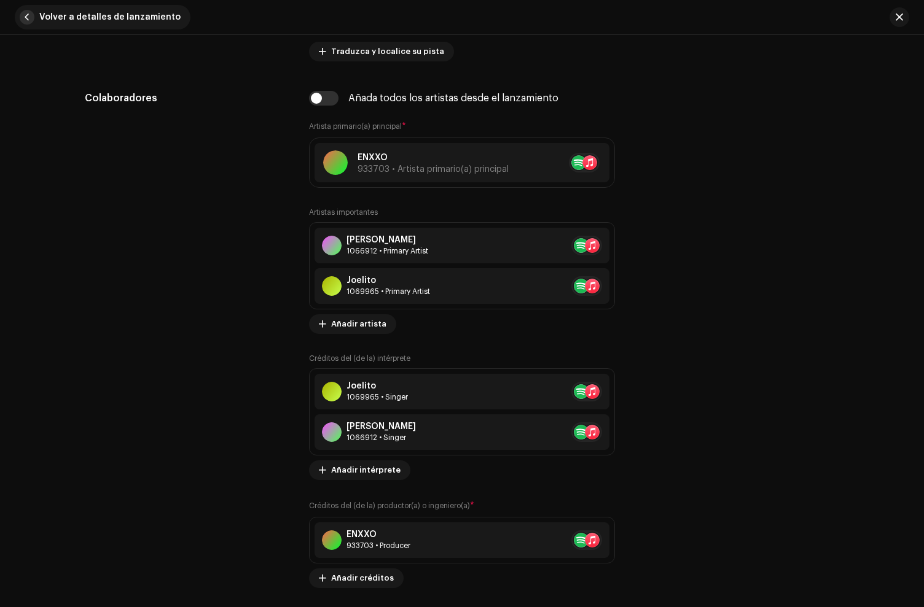
click at [21, 22] on span "button" at bounding box center [27, 17] width 15 height 15
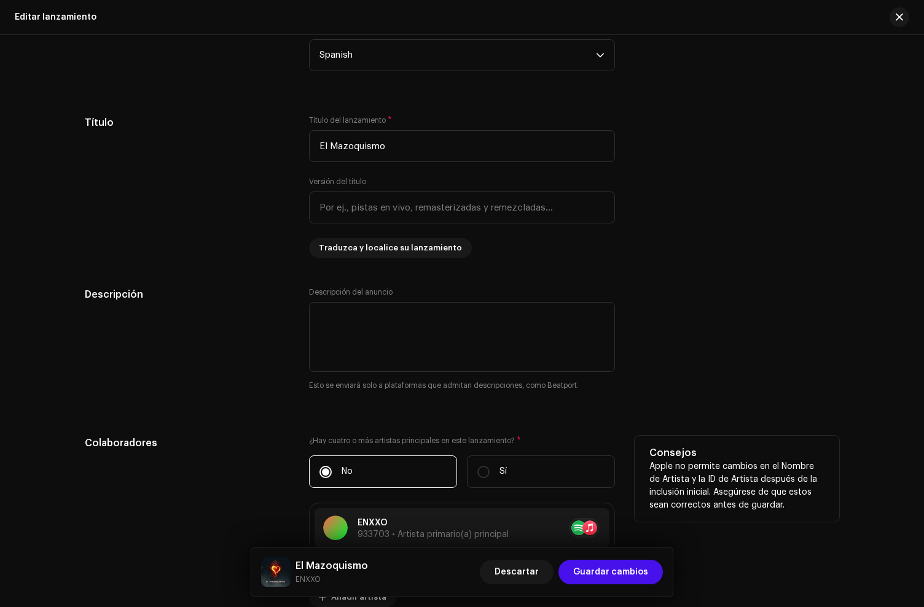
scroll to position [1194, 0]
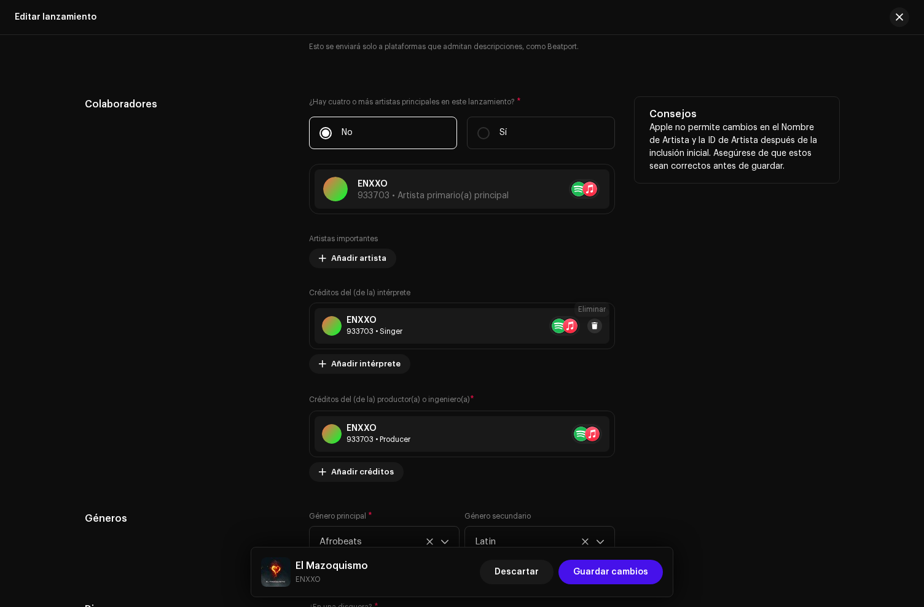
click at [592, 329] on span at bounding box center [594, 326] width 7 height 10
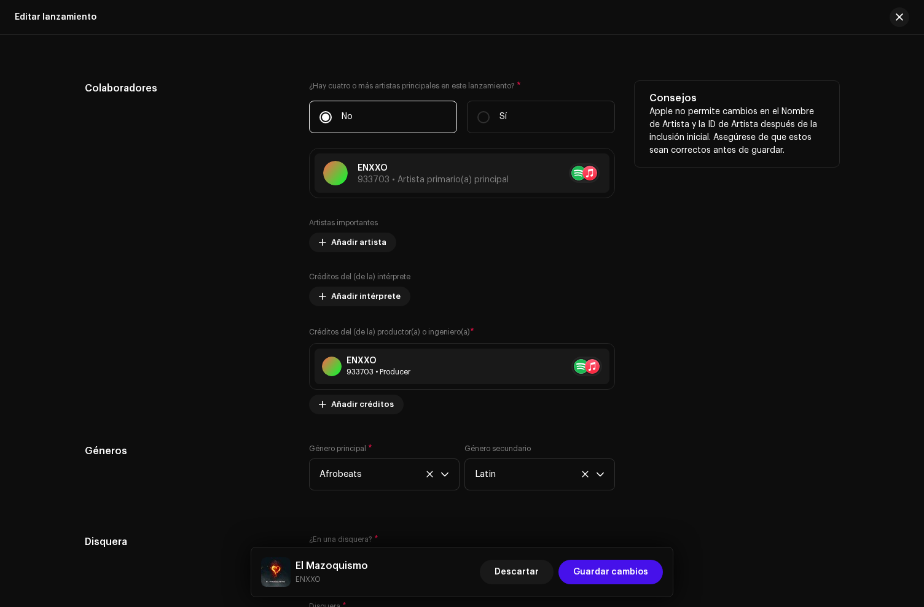
scroll to position [1212, 0]
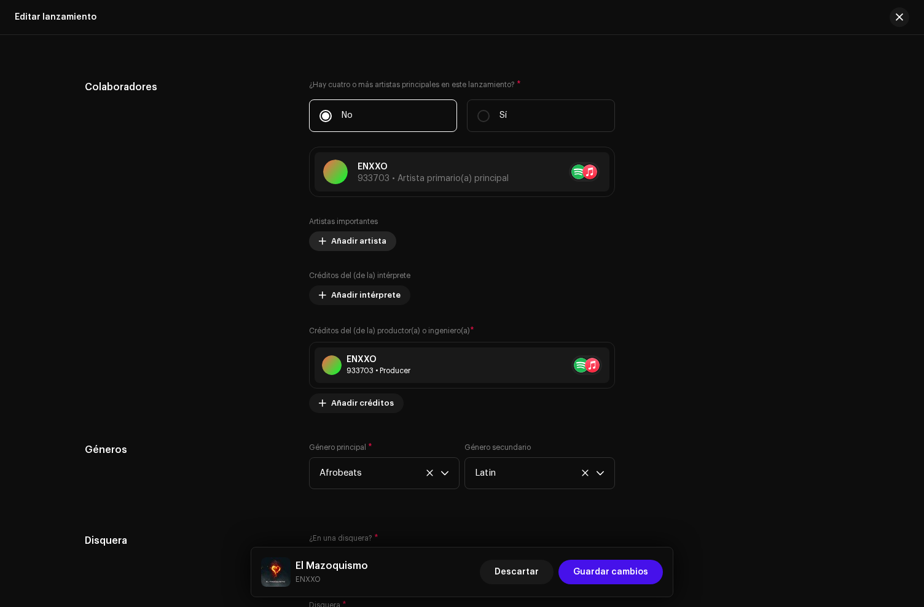
click at [356, 249] on span "Añadir artista" at bounding box center [358, 241] width 55 height 25
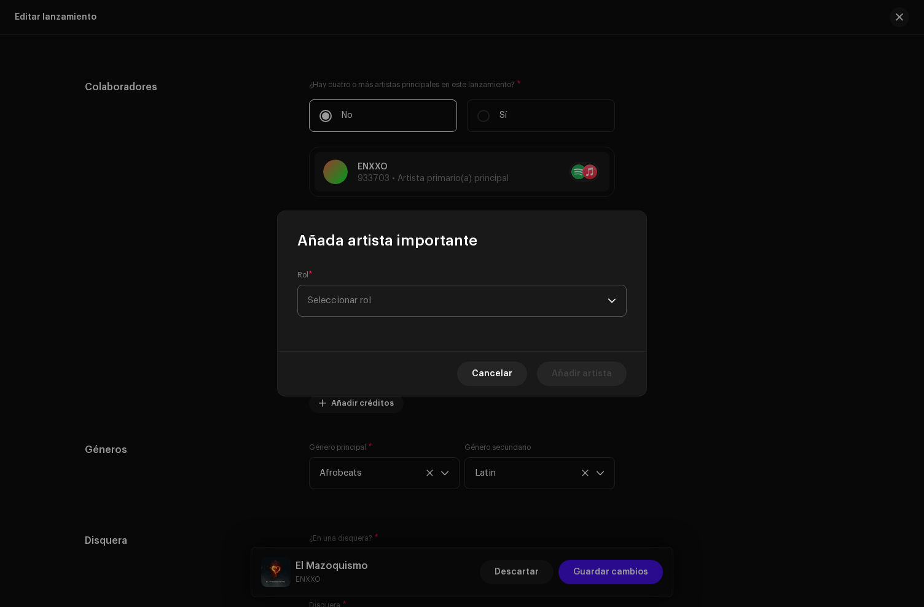
click at [354, 301] on span "Seleccionar rol" at bounding box center [458, 301] width 300 height 31
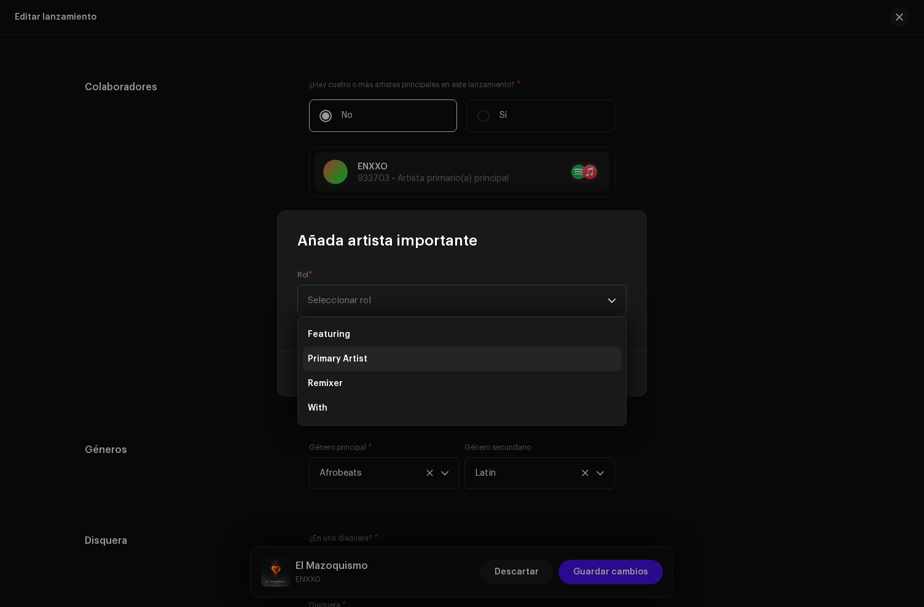
click at [387, 365] on li "Primary Artist" at bounding box center [462, 359] width 318 height 25
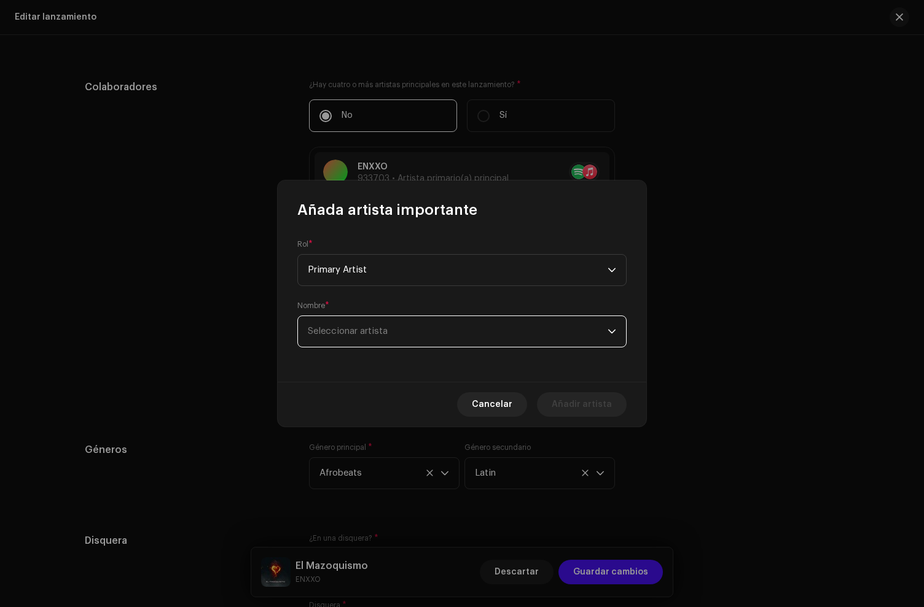
click at [370, 319] on span "Seleccionar artista" at bounding box center [458, 331] width 300 height 31
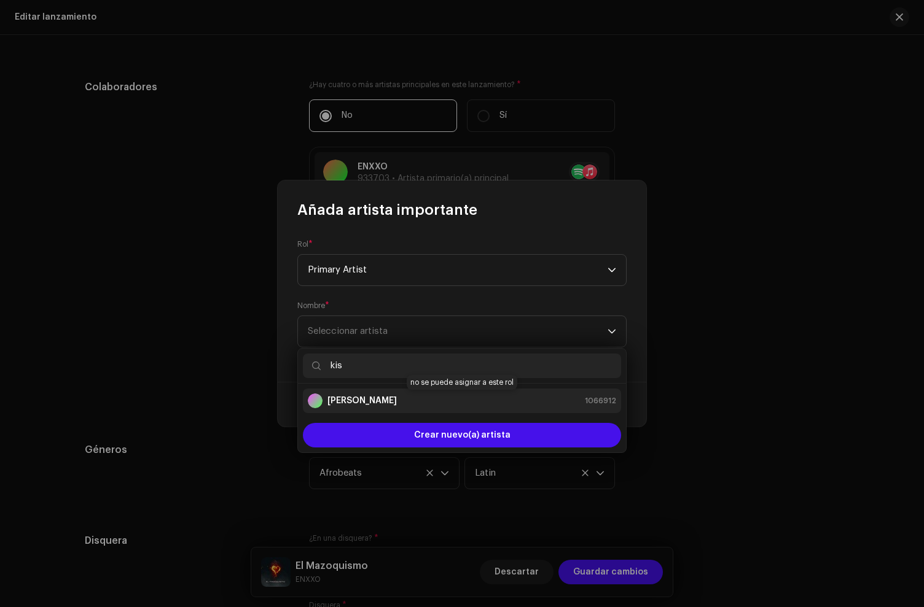
type input "kis"
click at [372, 395] on div "[PERSON_NAME] 1066912" at bounding box center [462, 401] width 308 height 15
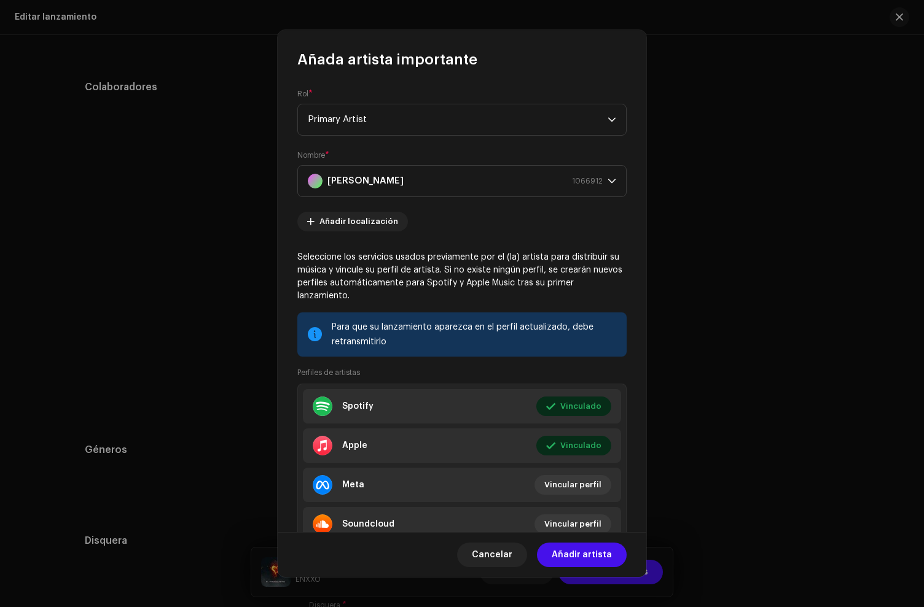
drag, startPoint x: 604, startPoint y: 558, endPoint x: 454, endPoint y: 454, distance: 182.8
click at [602, 558] on span "Añadir artista" at bounding box center [581, 555] width 60 height 25
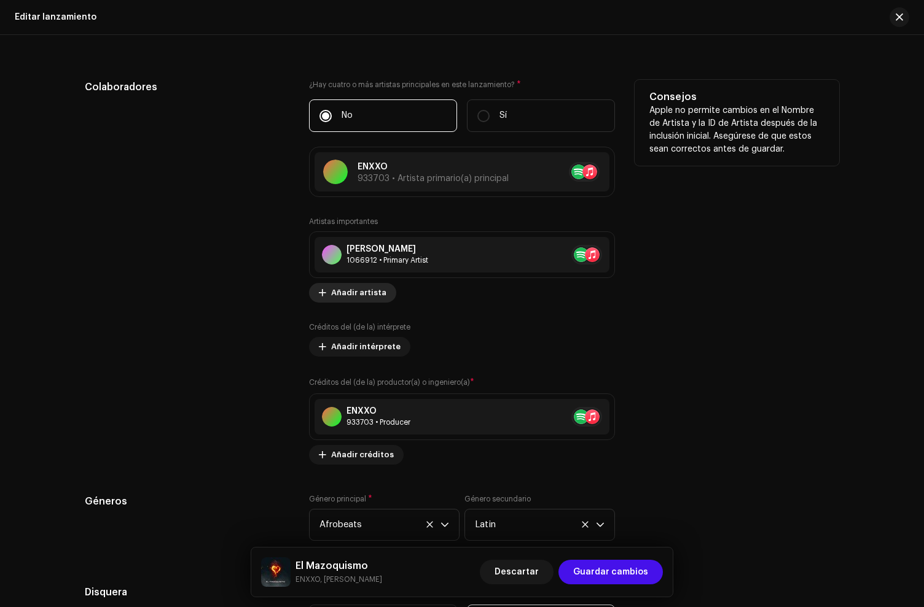
click at [351, 290] on span "Añadir artista" at bounding box center [358, 293] width 55 height 25
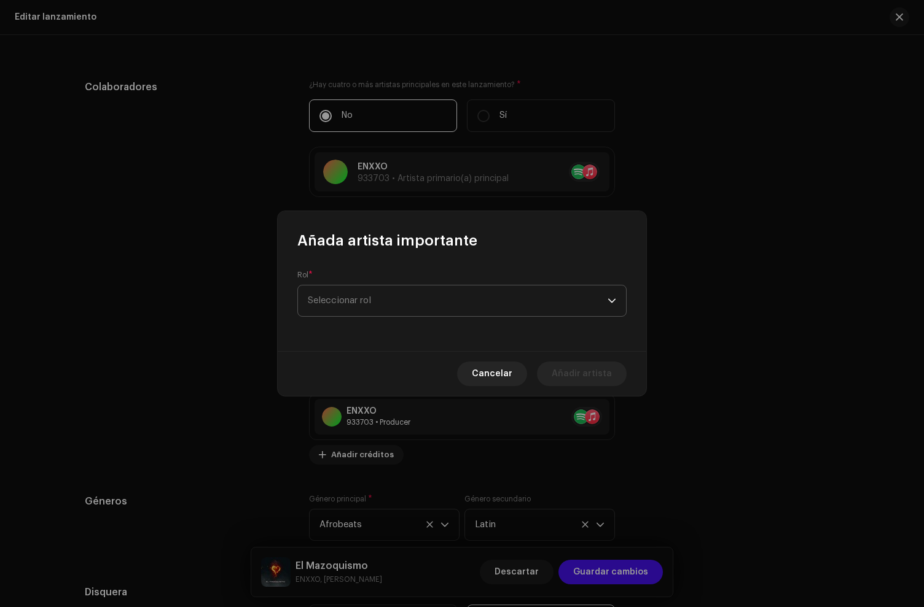
click at [351, 302] on span "Seleccionar rol" at bounding box center [458, 301] width 300 height 31
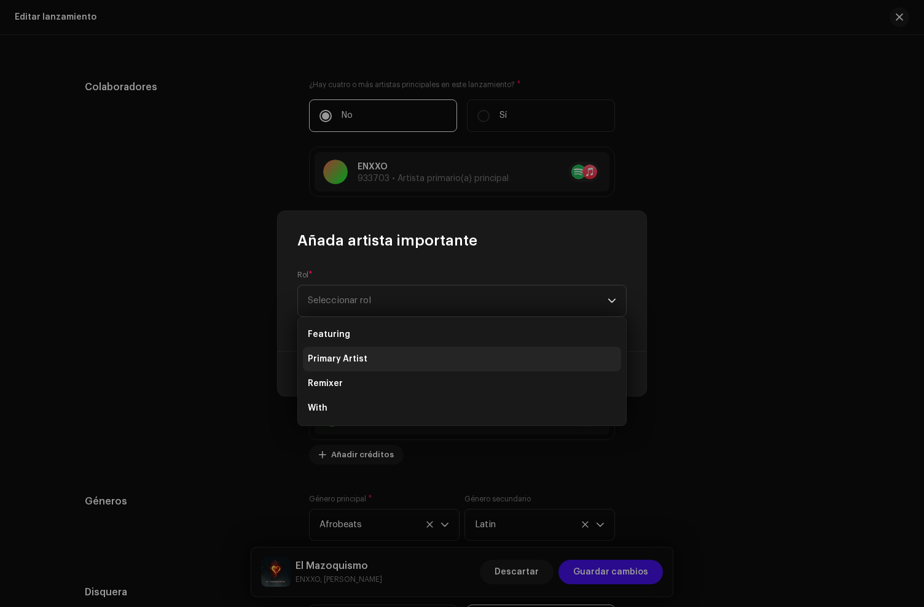
click at [353, 364] on span "Primary Artist" at bounding box center [338, 359] width 60 height 12
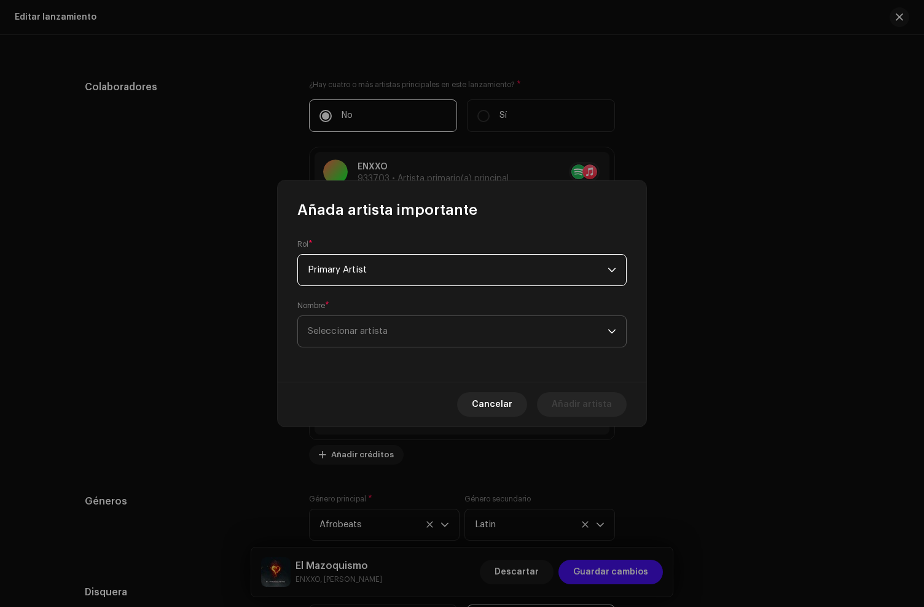
click at [359, 335] on span "Seleccionar artista" at bounding box center [348, 331] width 80 height 9
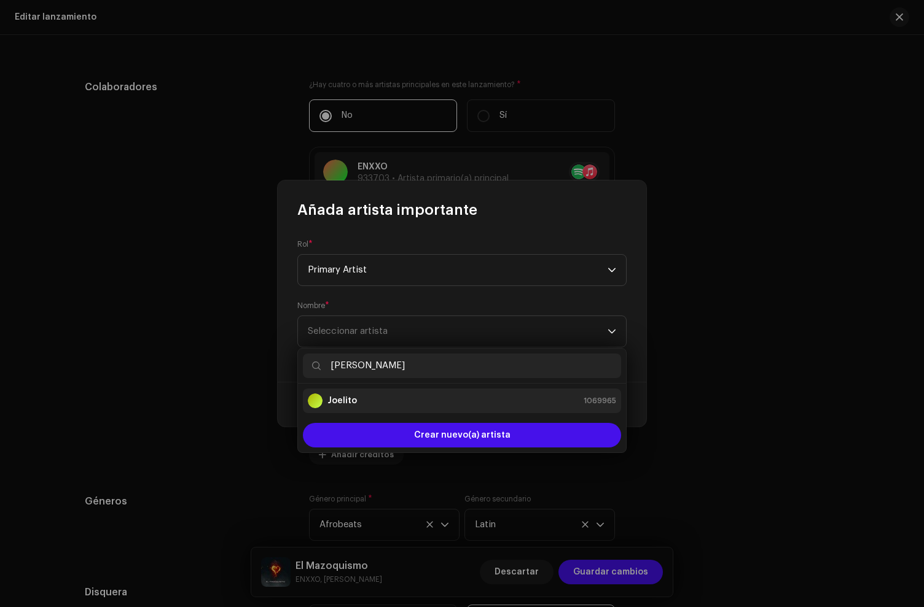
type input "[PERSON_NAME]"
click at [360, 397] on div "Joelito 1069965" at bounding box center [462, 401] width 308 height 15
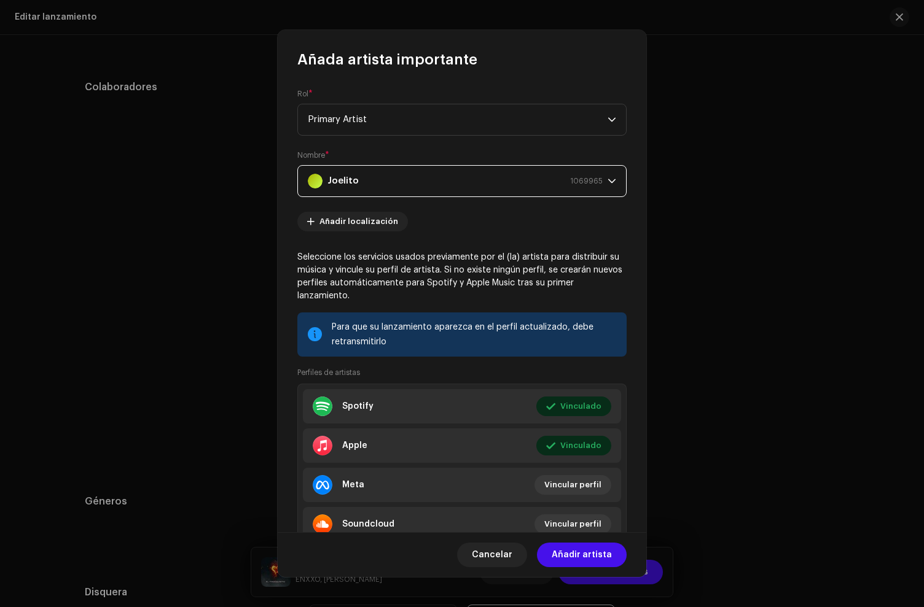
click at [575, 557] on span "Añadir artista" at bounding box center [581, 555] width 60 height 25
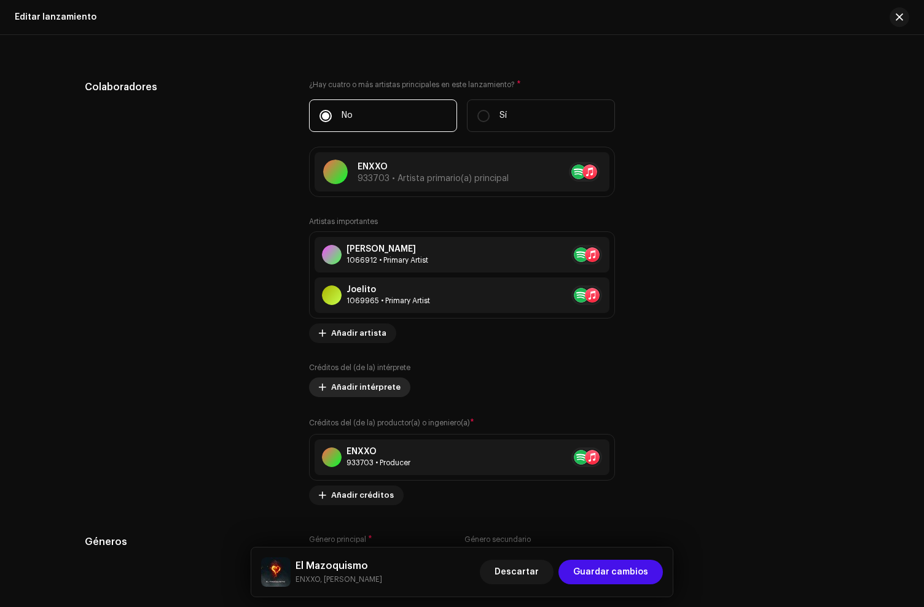
click at [341, 395] on span "Añadir intérprete" at bounding box center [365, 387] width 69 height 25
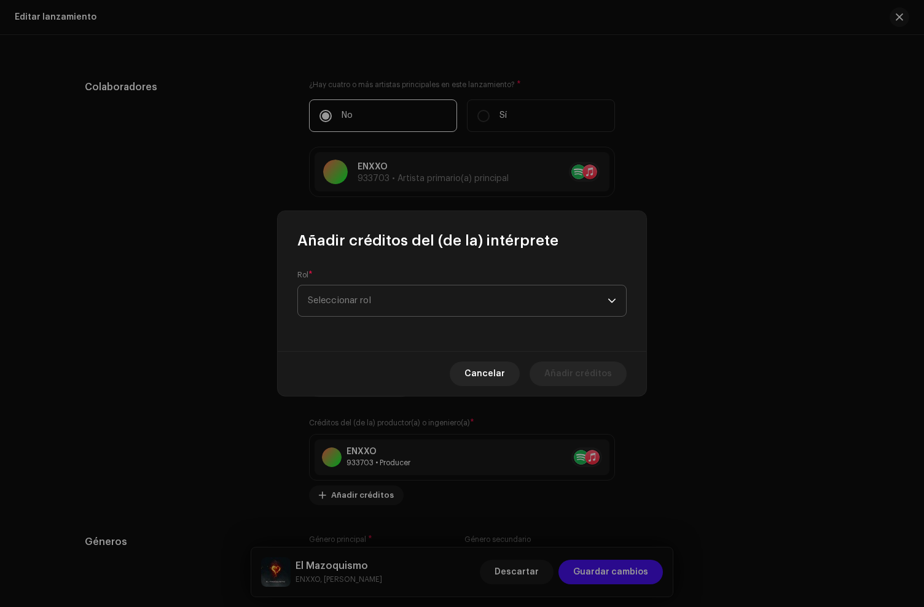
click at [351, 307] on span "Seleccionar rol" at bounding box center [458, 301] width 300 height 31
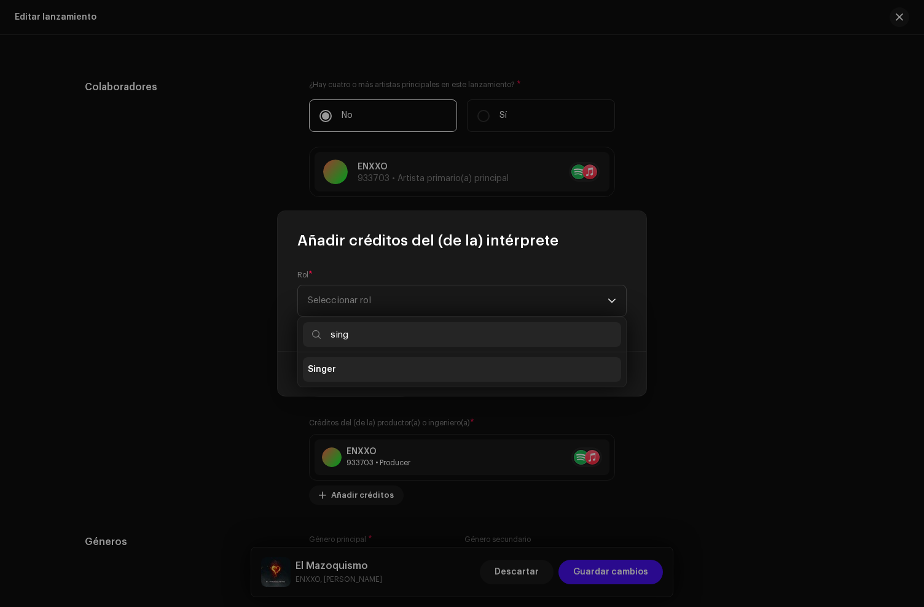
type input "sing"
click at [332, 375] on span "Singer" at bounding box center [322, 370] width 28 height 12
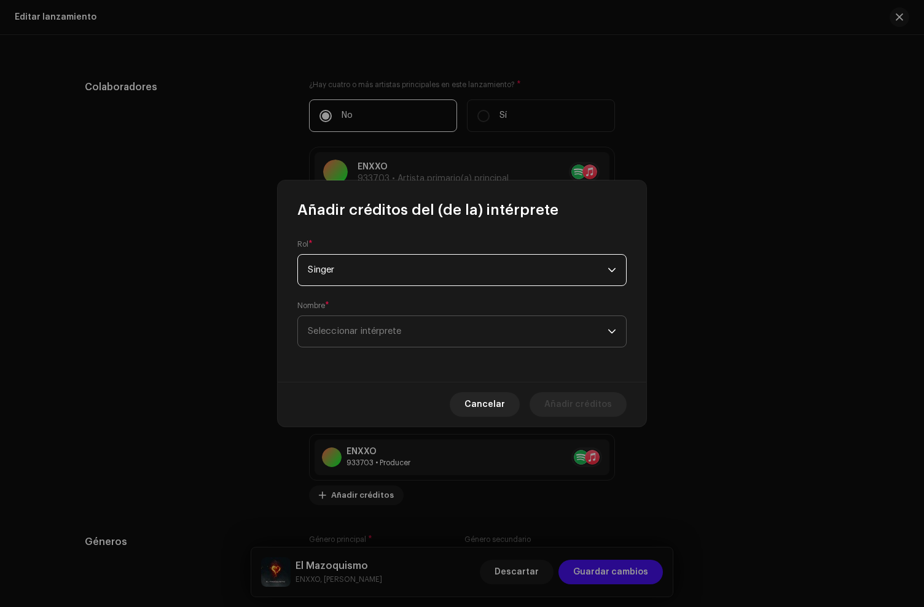
click at [348, 343] on span "Seleccionar intérprete" at bounding box center [458, 331] width 300 height 31
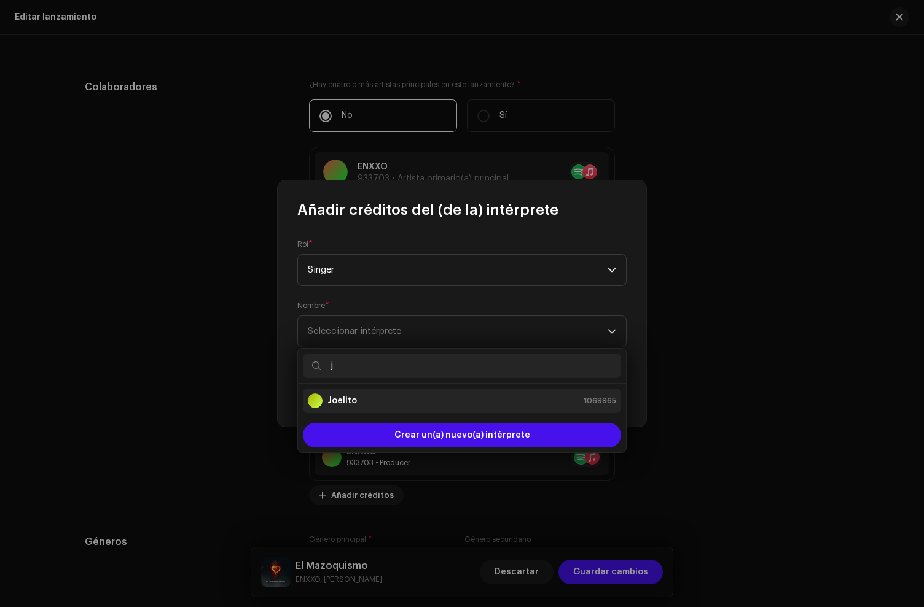
type input "j"
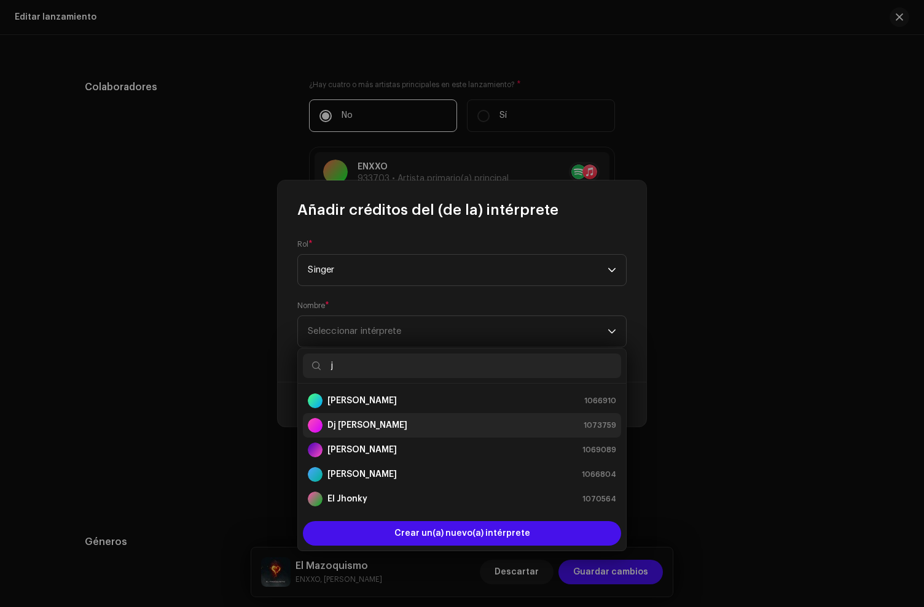
click at [343, 402] on strong "[PERSON_NAME]" at bounding box center [361, 401] width 69 height 12
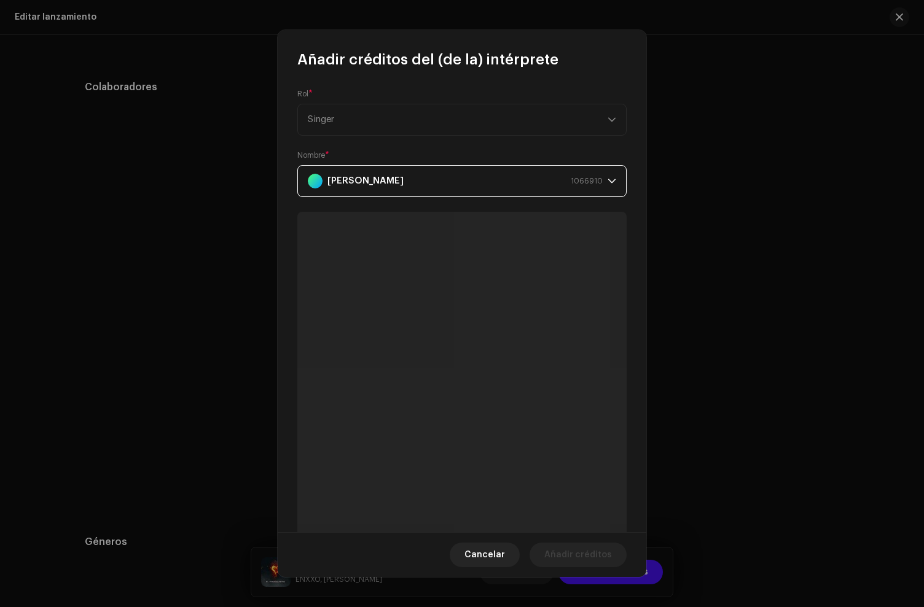
click at [370, 184] on div "[PERSON_NAME] 1066910" at bounding box center [455, 181] width 295 height 31
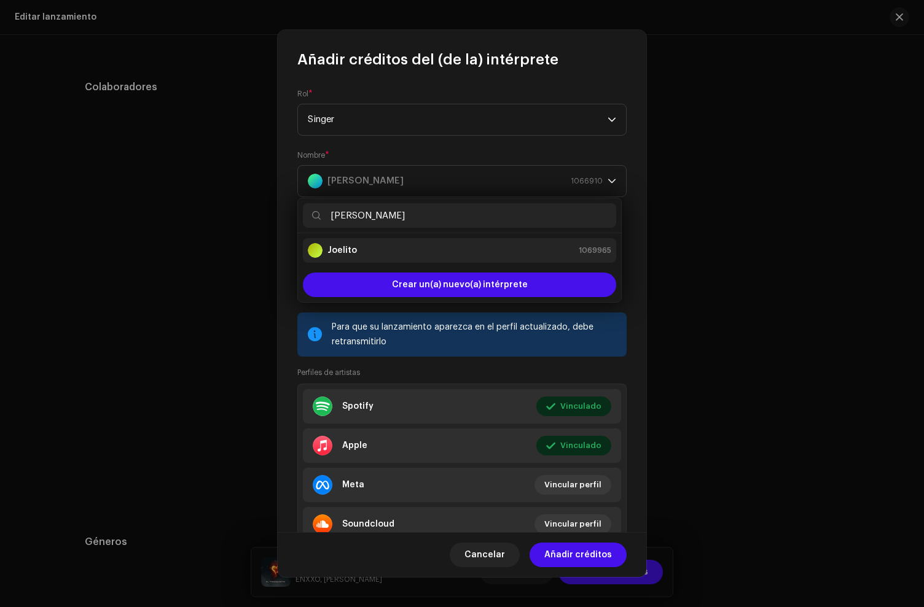
type input "[PERSON_NAME]"
click at [360, 247] on div "Joelito 1069965" at bounding box center [459, 250] width 303 height 15
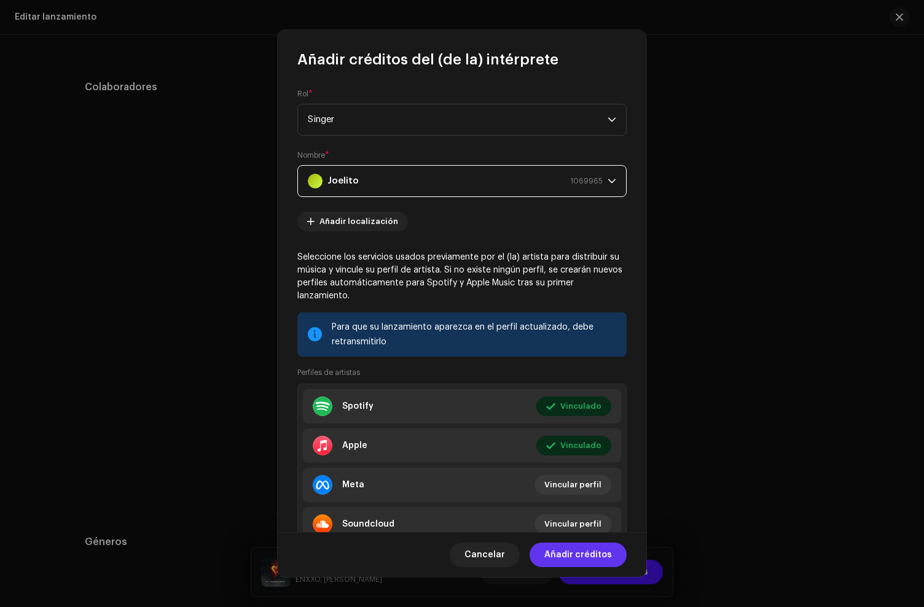
click at [577, 558] on span "Añadir créditos" at bounding box center [578, 555] width 68 height 25
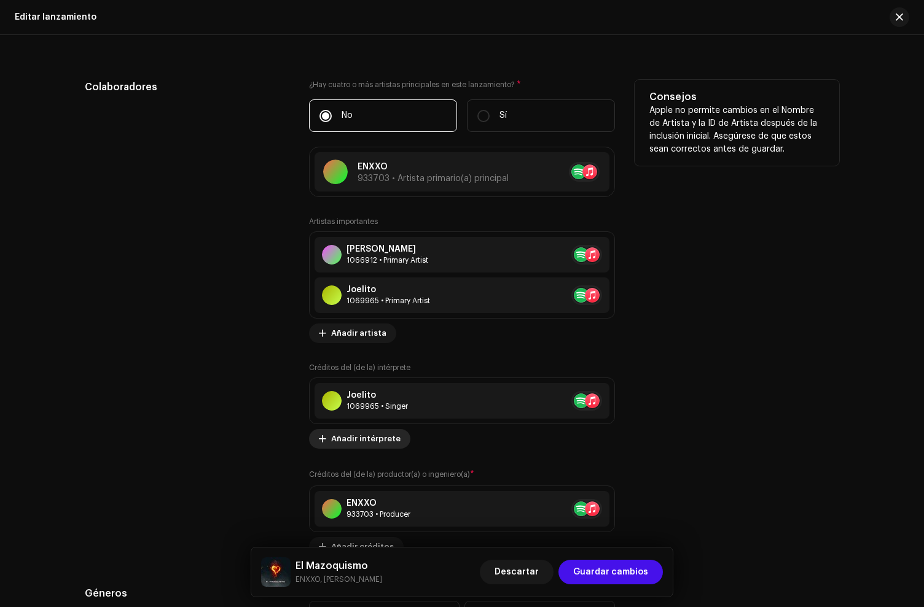
click at [359, 432] on span "Añadir intérprete" at bounding box center [365, 439] width 69 height 25
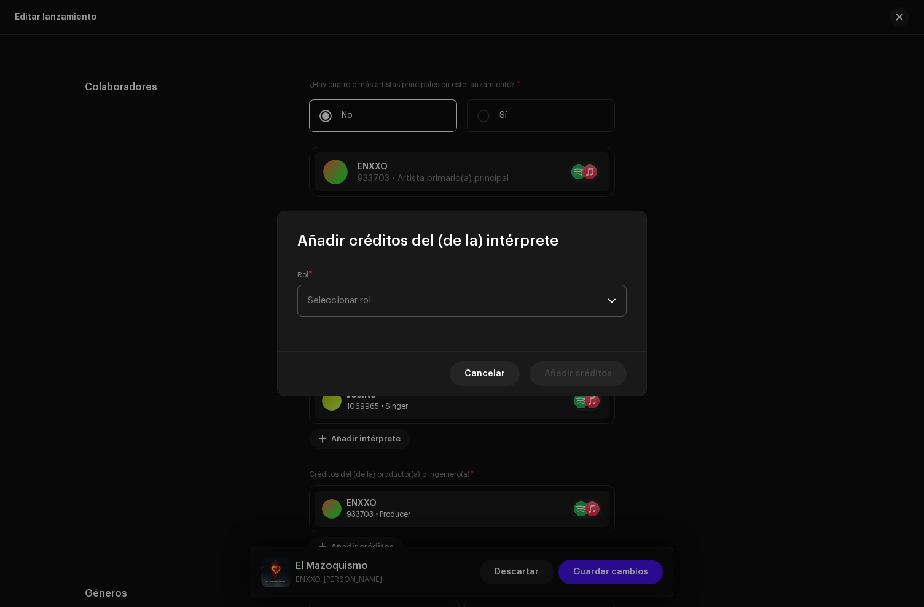
click at [343, 305] on span "Seleccionar rol" at bounding box center [458, 301] width 300 height 31
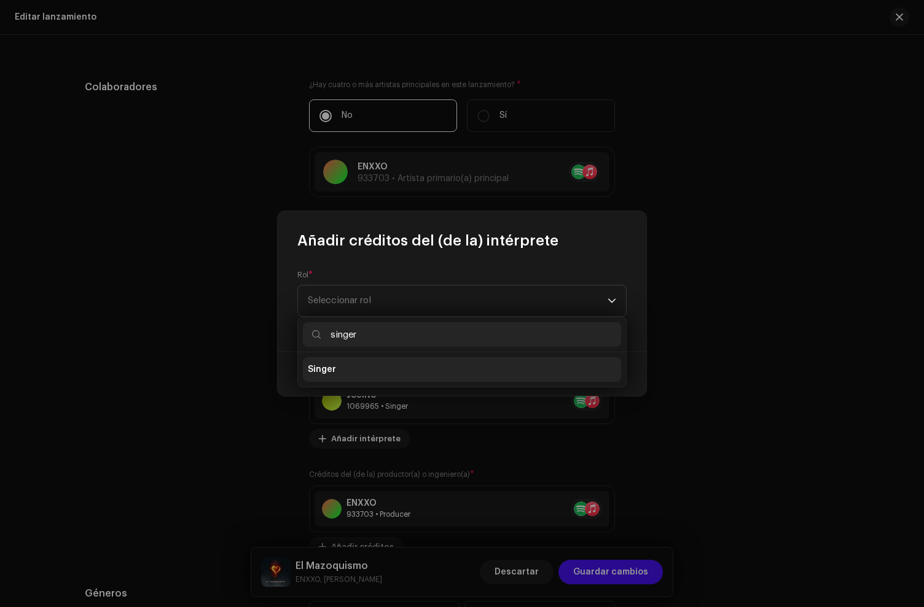
type input "singer"
click at [342, 364] on li "Singer" at bounding box center [462, 369] width 318 height 25
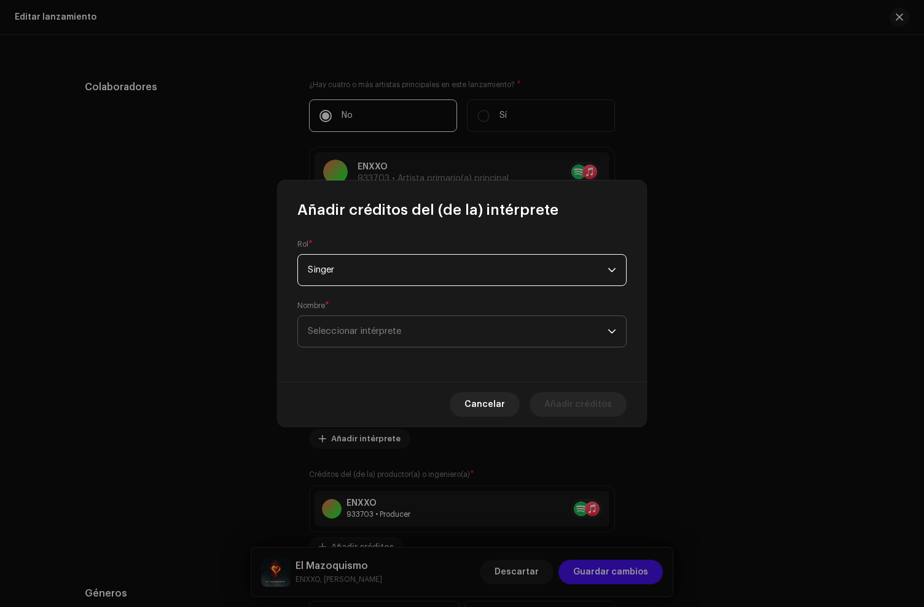
click at [341, 329] on span "Seleccionar intérprete" at bounding box center [354, 331] width 93 height 9
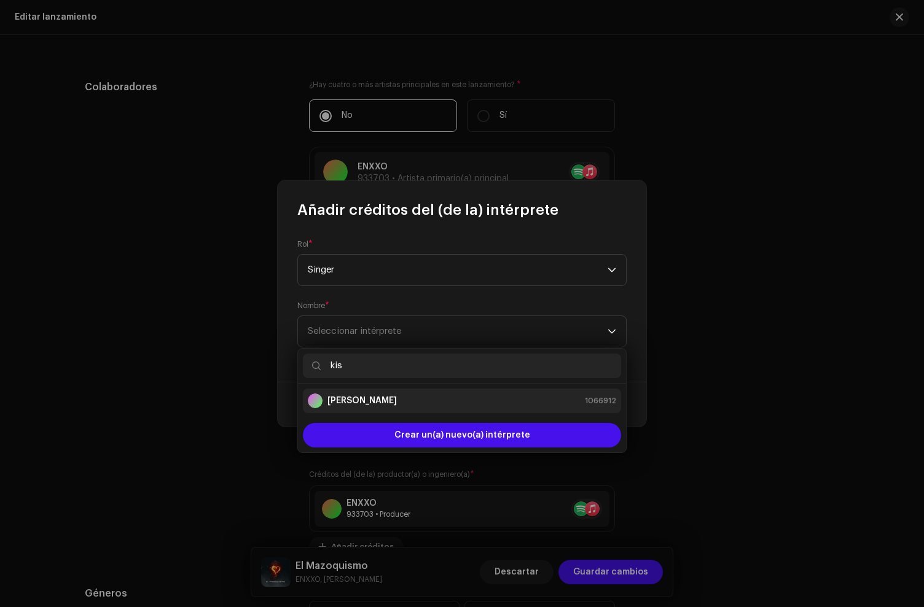
type input "kis"
click at [362, 402] on strong "[PERSON_NAME]" at bounding box center [361, 401] width 69 height 12
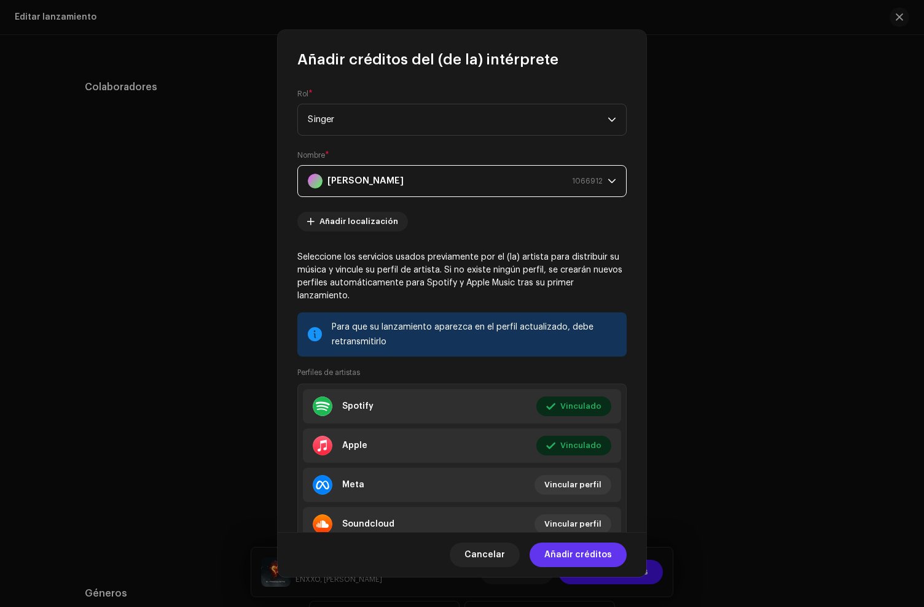
click at [559, 558] on span "Añadir créditos" at bounding box center [578, 555] width 68 height 25
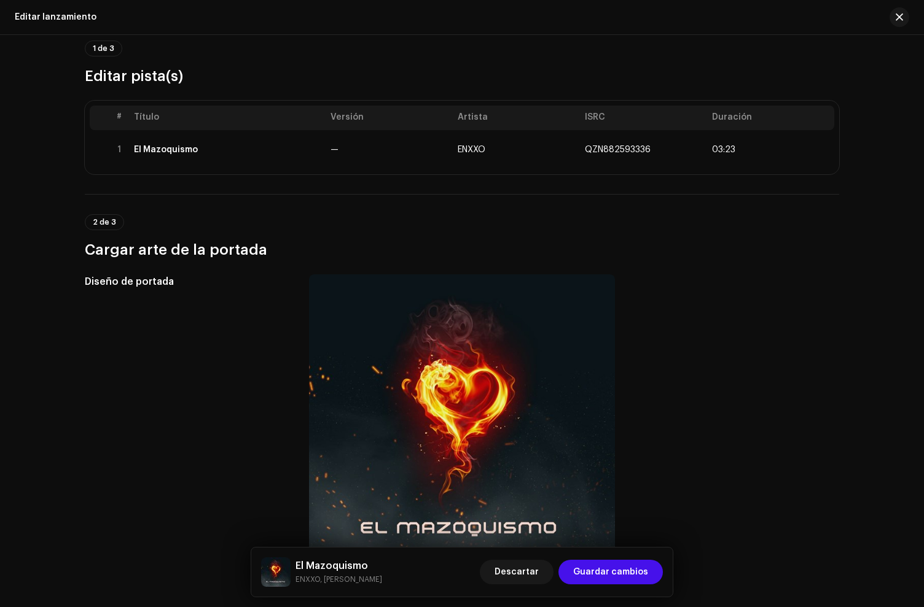
scroll to position [0, 0]
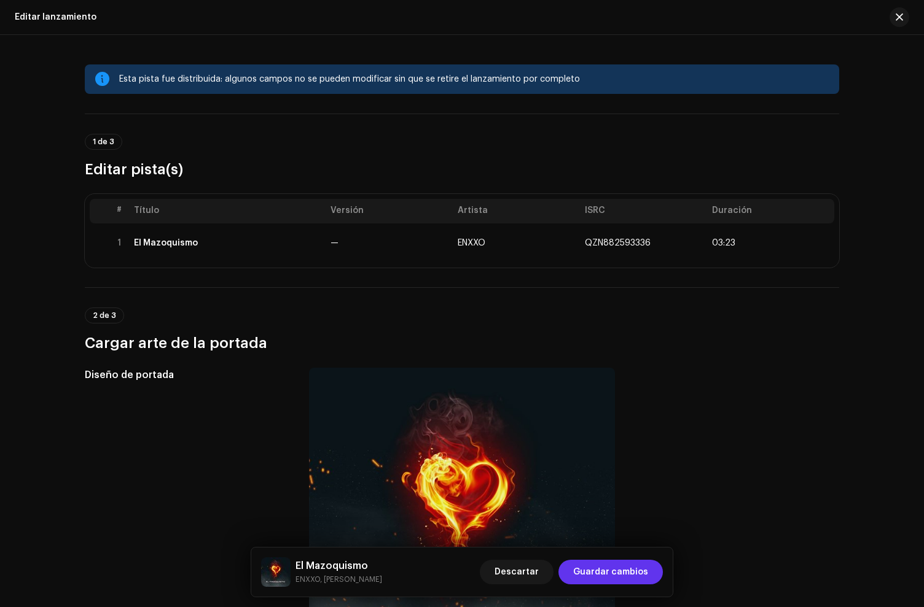
click at [633, 575] on span "Guardar cambios" at bounding box center [610, 572] width 75 height 25
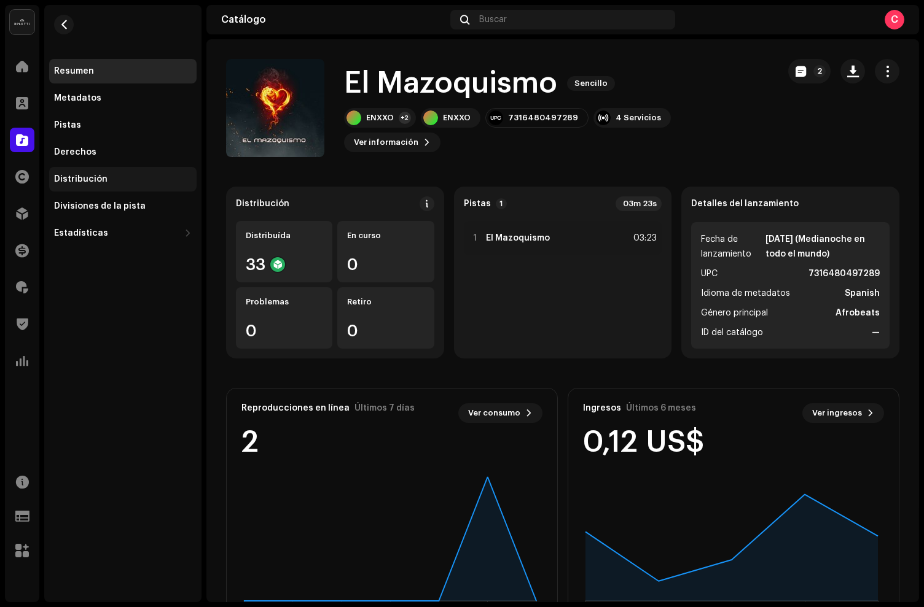
click at [80, 184] on div "Distribución" at bounding box center [80, 179] width 53 height 10
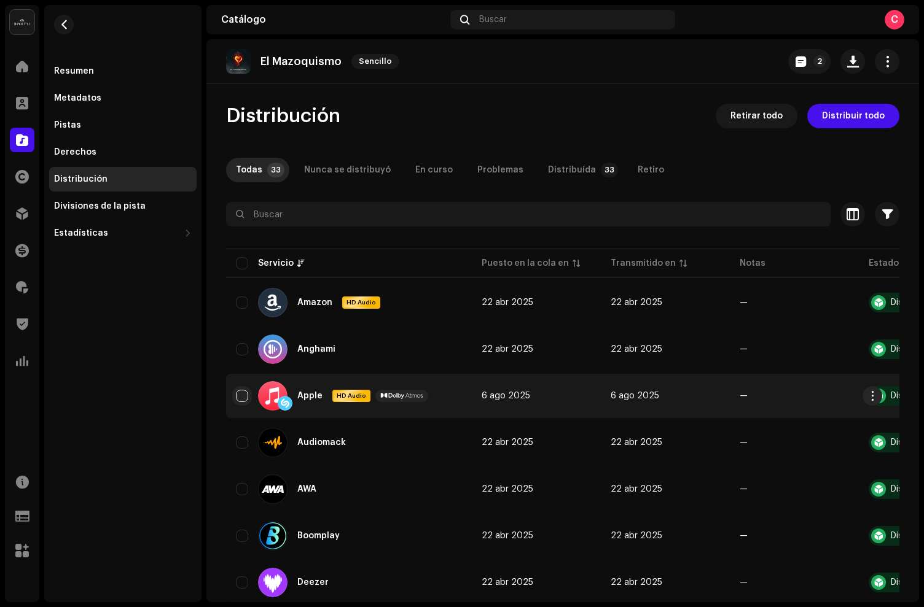
click at [240, 397] on input "checkbox" at bounding box center [242, 396] width 12 height 12
checkbox input "true"
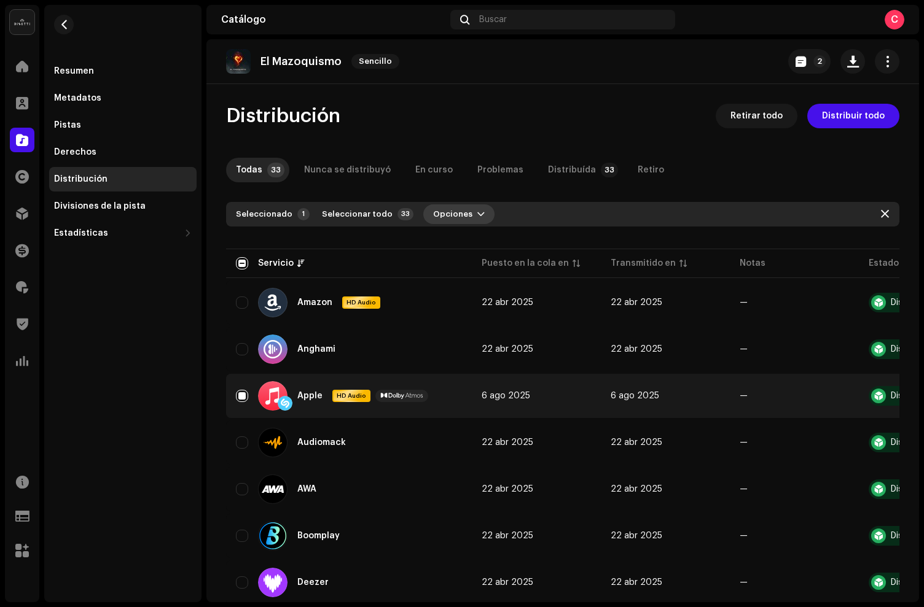
click at [462, 217] on button "Opciones" at bounding box center [458, 214] width 71 height 20
click at [445, 241] on span "Distribuir" at bounding box center [443, 242] width 41 height 10
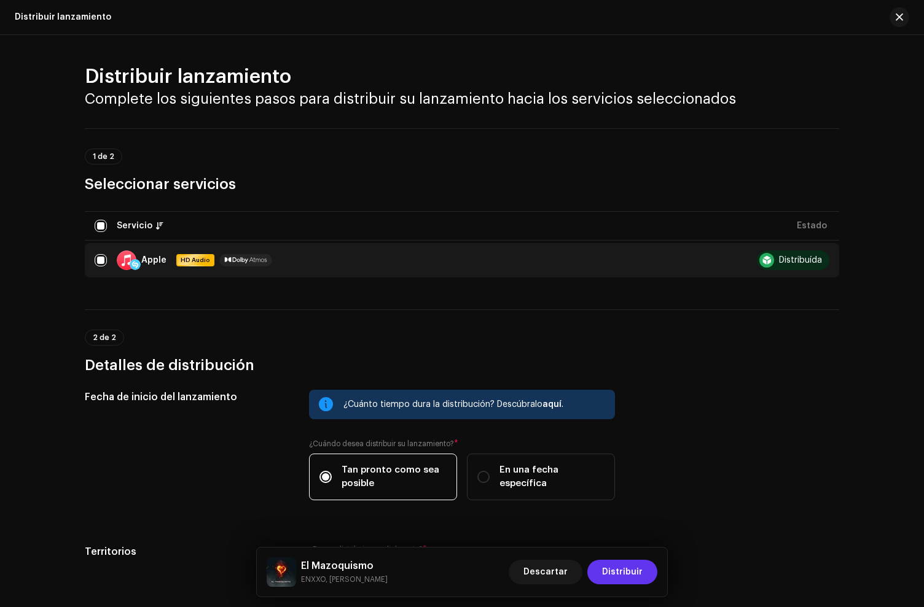
click at [634, 572] on span "Distribuir" at bounding box center [622, 572] width 41 height 25
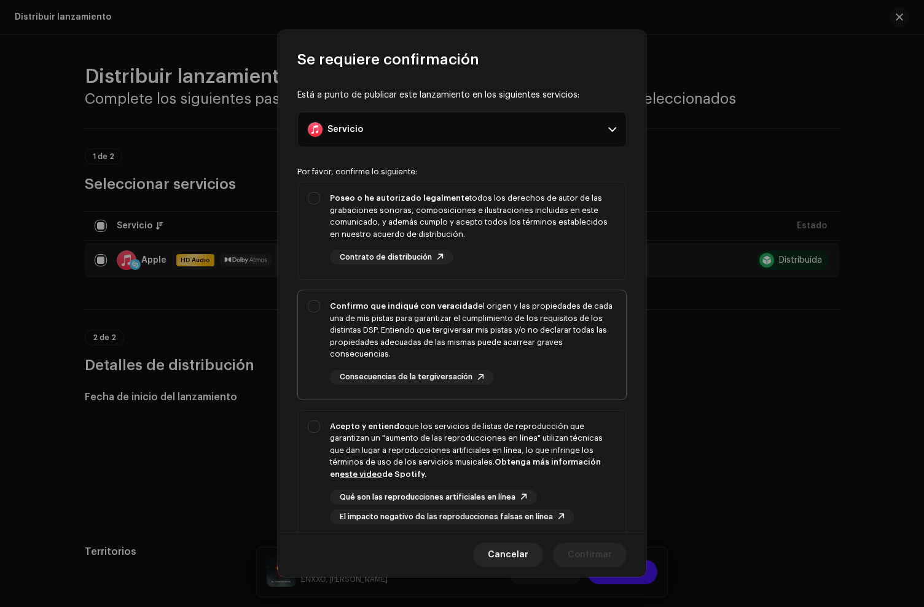
drag, startPoint x: 477, startPoint y: 232, endPoint x: 515, endPoint y: 320, distance: 96.3
click at [477, 232] on div "Poseo o he autorizado legalmente todos los derechos de autor de las grabaciones…" at bounding box center [473, 216] width 286 height 48
checkbox input "true"
drag, startPoint x: 516, startPoint y: 323, endPoint x: 524, endPoint y: 416, distance: 93.1
click at [516, 324] on div "Confirmo que indiqué con veracidad el origen y las propiedades de cada una de m…" at bounding box center [473, 330] width 286 height 60
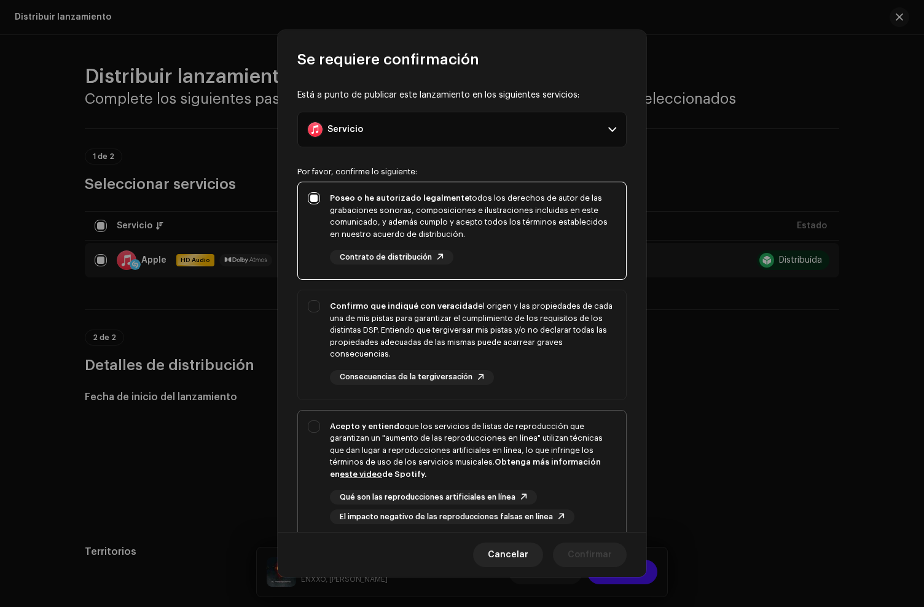
checkbox input "true"
drag, startPoint x: 536, startPoint y: 426, endPoint x: 546, endPoint y: 428, distance: 10.1
click at [536, 426] on div "Acepto y entiendo que los servicios de listas de reproducción que garantizan un…" at bounding box center [473, 451] width 286 height 60
checkbox input "true"
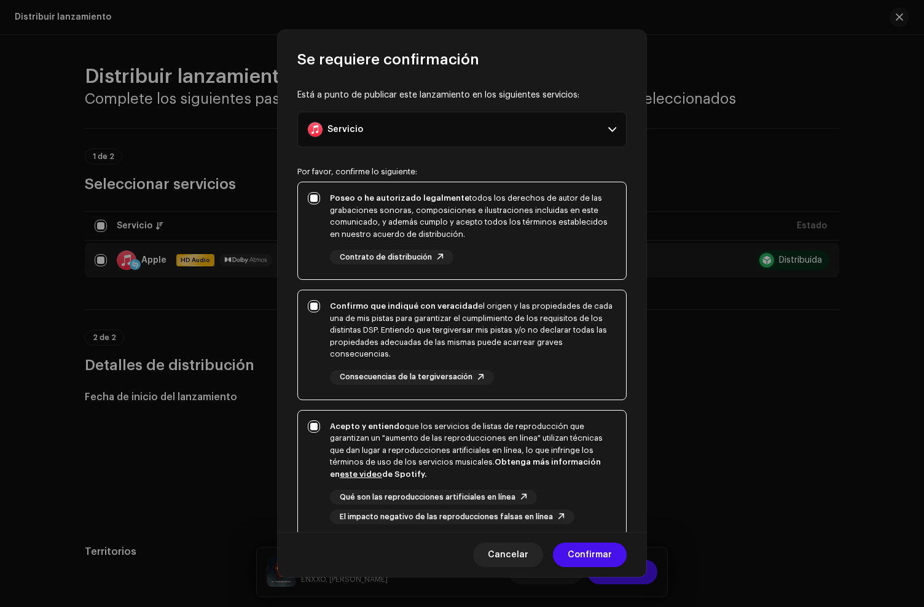
scroll to position [106, 0]
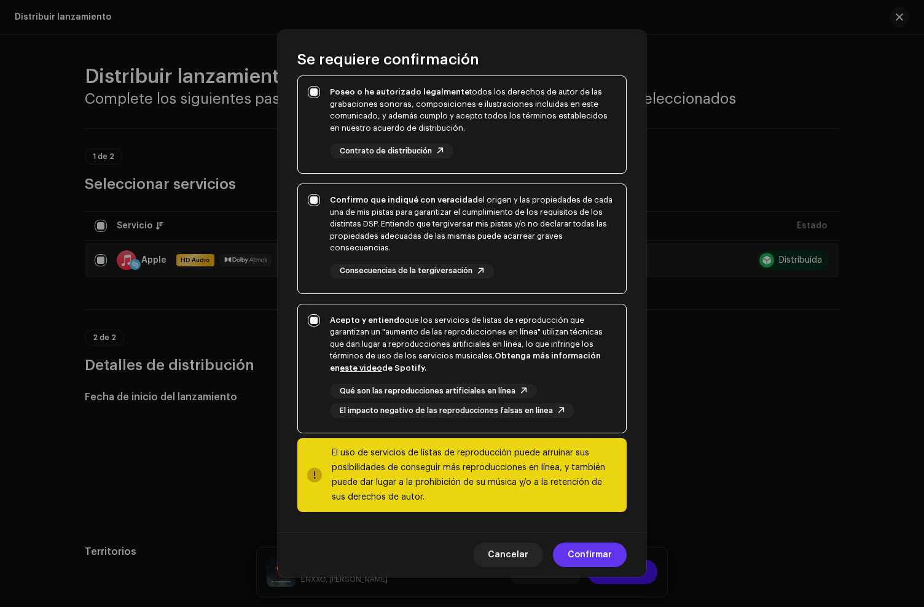
click at [604, 553] on span "Confirmar" at bounding box center [589, 555] width 44 height 25
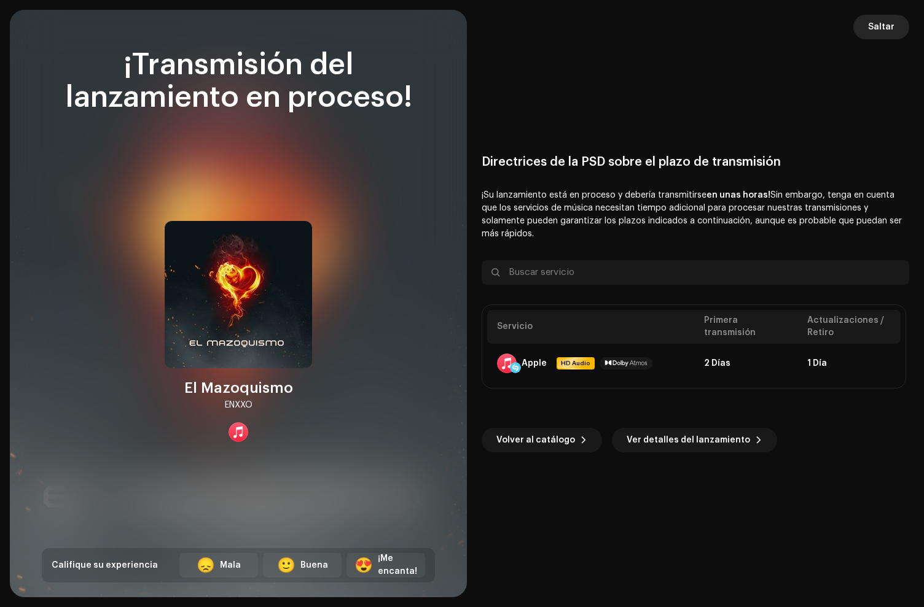
click at [884, 31] on span "Saltar" at bounding box center [881, 27] width 26 height 25
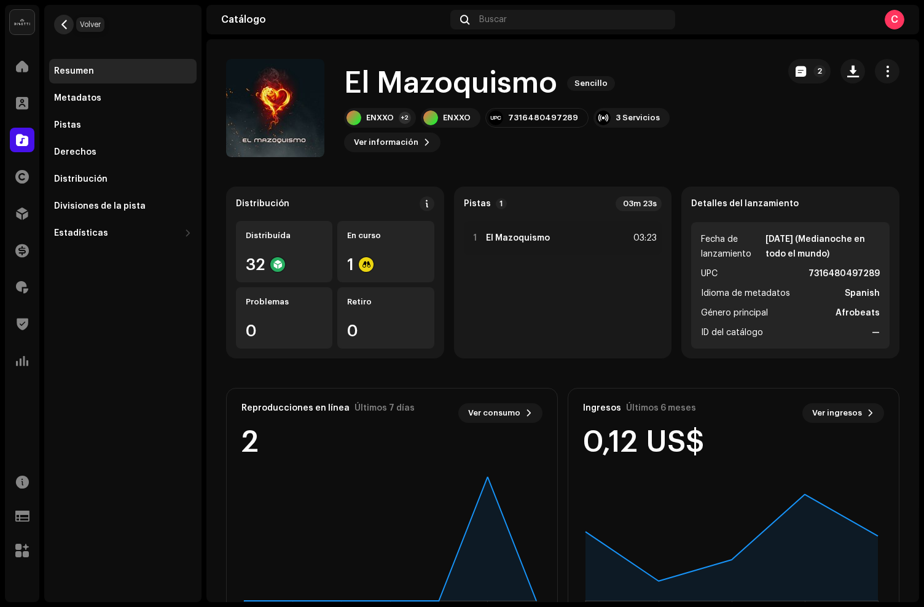
click at [68, 26] on span "button" at bounding box center [64, 25] width 9 height 10
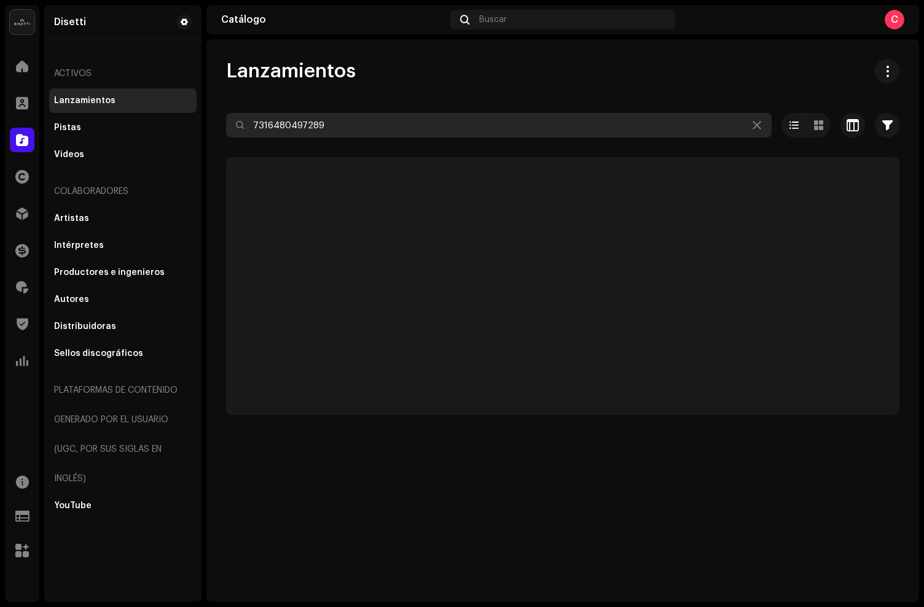
drag, startPoint x: 372, startPoint y: 119, endPoint x: 240, endPoint y: 101, distance: 133.2
click at [240, 101] on div "Lanzamientos 7316480497289 Seleccionado 0 Opciones Filtros Estado de distribuci…" at bounding box center [562, 237] width 712 height 356
drag, startPoint x: 359, startPoint y: 122, endPoint x: 206, endPoint y: 116, distance: 153.6
click at [206, 116] on div "Lanzamientos 7316480497289 Seleccionado 0 Opciones Filtros Estado de distribuci…" at bounding box center [562, 237] width 712 height 356
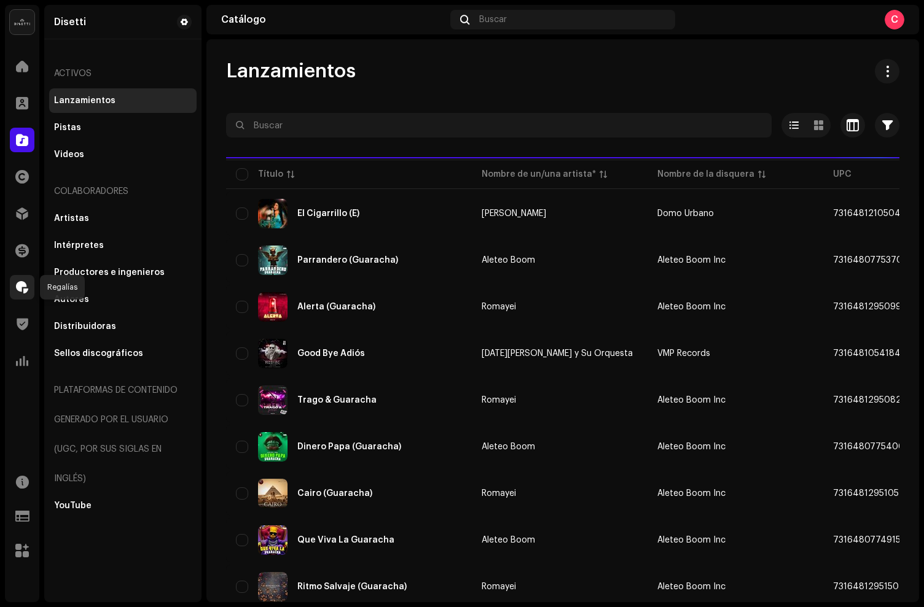
click at [26, 290] on span at bounding box center [22, 287] width 12 height 10
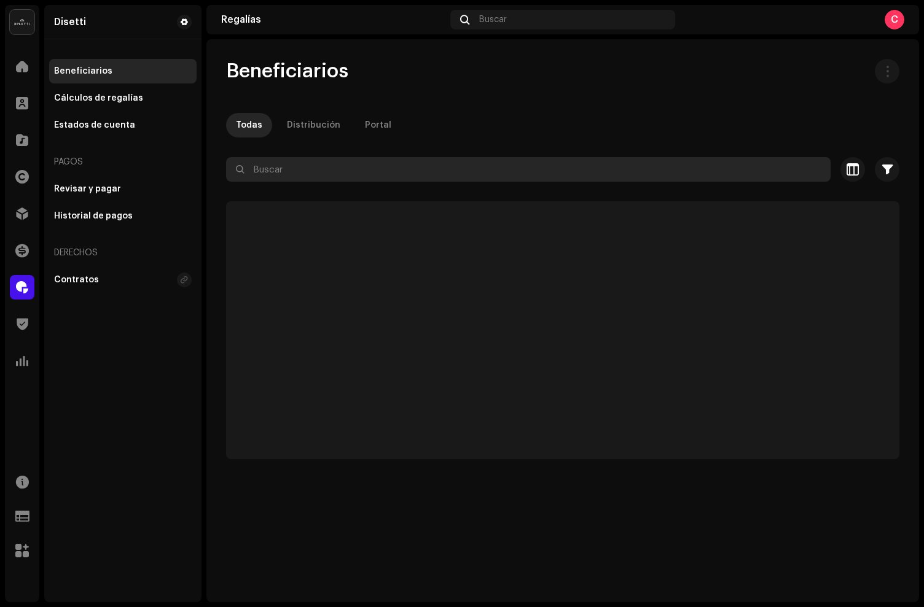
click at [330, 175] on input "text" at bounding box center [528, 169] width 604 height 25
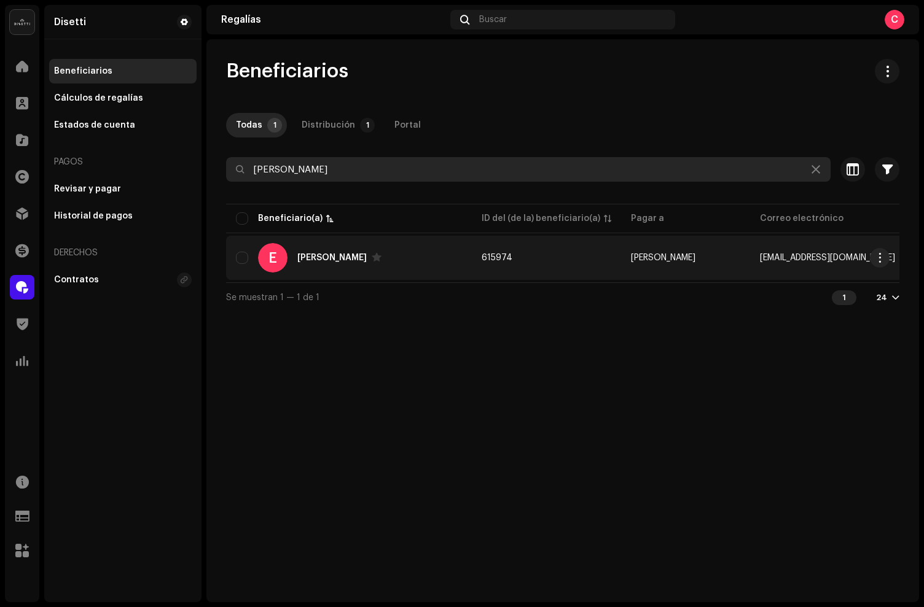
type input "[PERSON_NAME]"
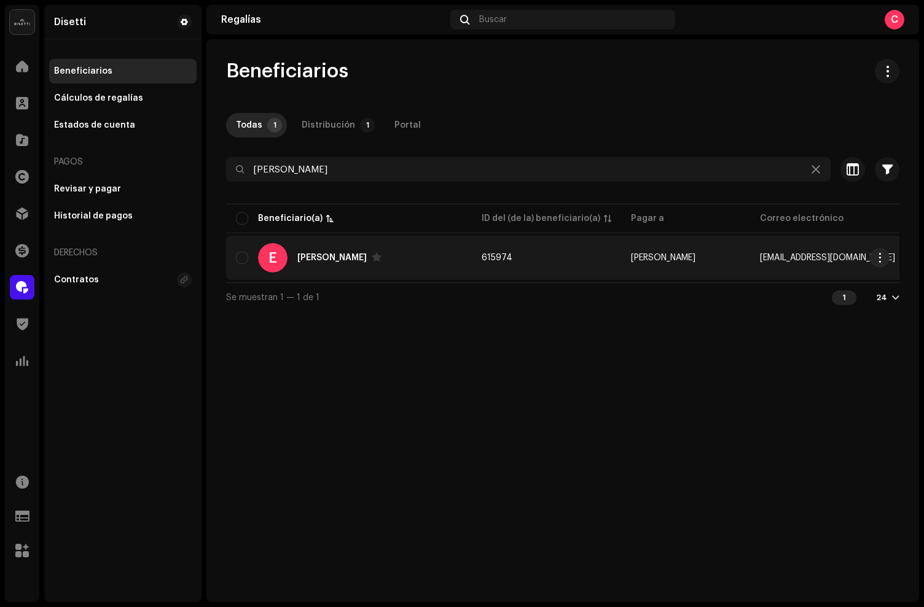
click at [359, 256] on div "[PERSON_NAME]" at bounding box center [331, 258] width 69 height 9
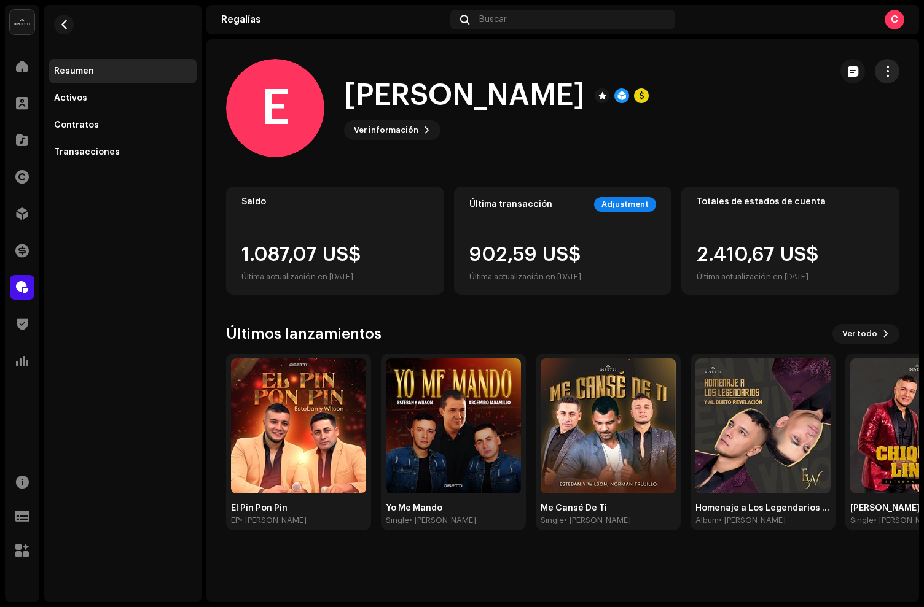
click at [887, 73] on span "button" at bounding box center [887, 71] width 12 height 10
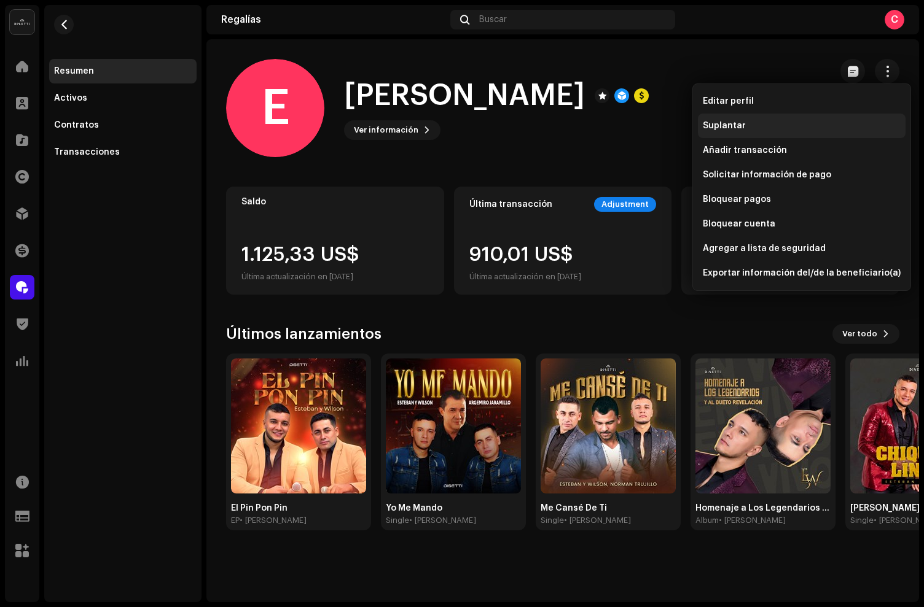
click at [786, 128] on div "Suplantar" at bounding box center [802, 126] width 198 height 10
